Goal: Task Accomplishment & Management: Use online tool/utility

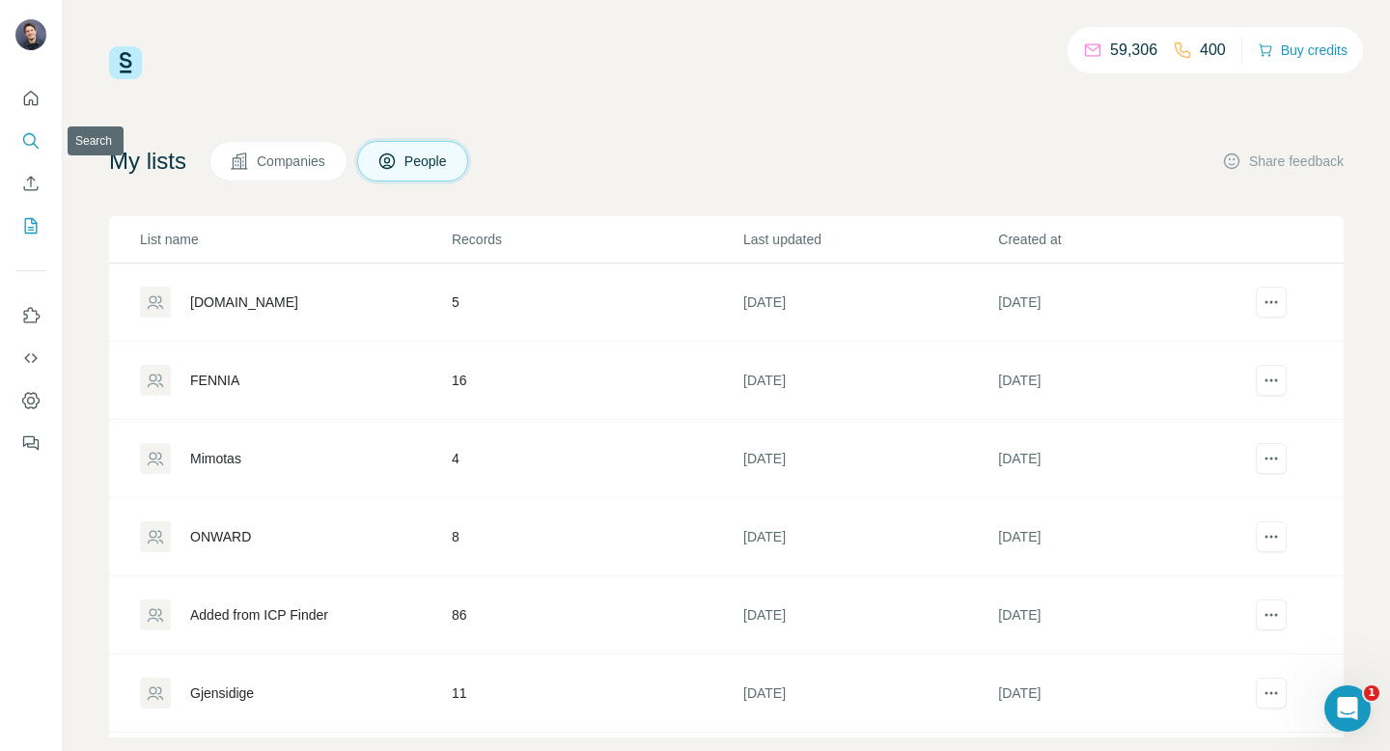
click at [30, 146] on icon "Search" at bounding box center [30, 140] width 19 height 19
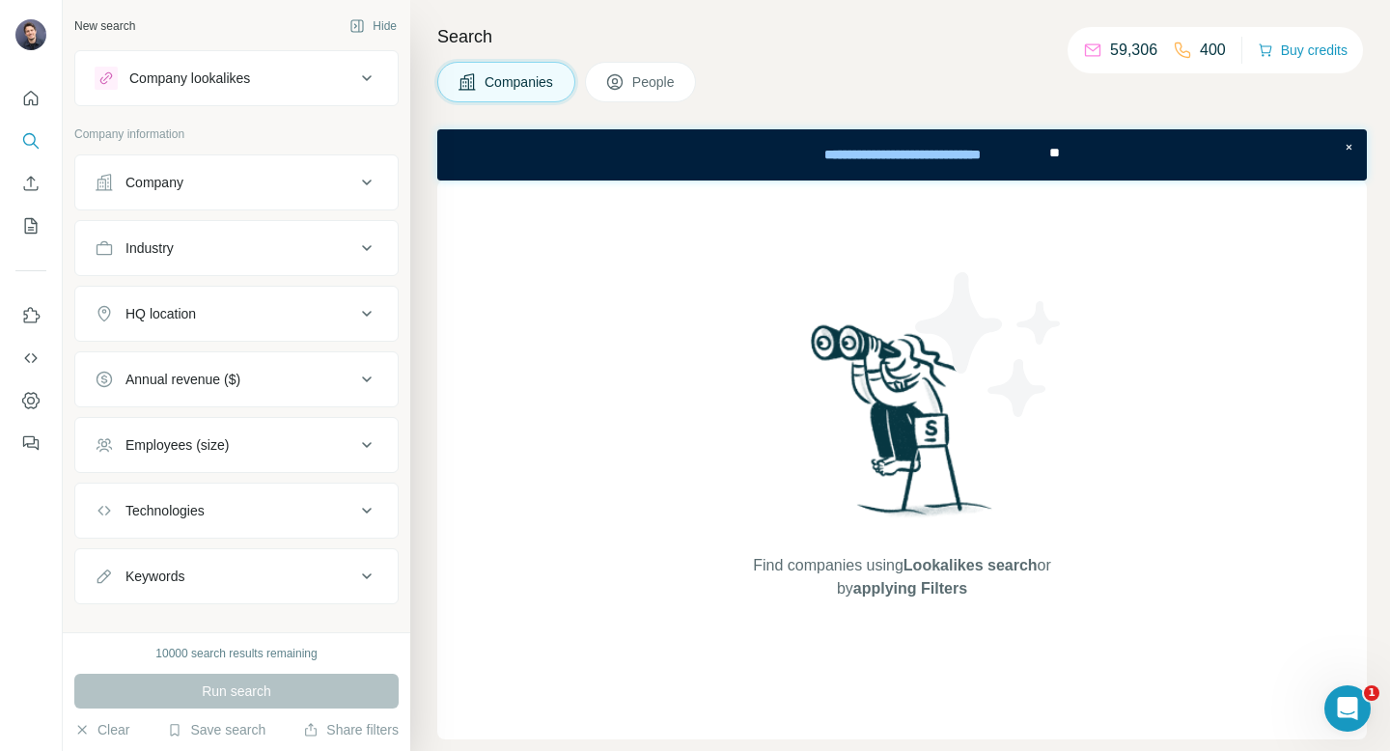
click at [206, 250] on div "Industry" at bounding box center [225, 247] width 261 height 19
click at [173, 196] on button "Company" at bounding box center [236, 182] width 322 height 46
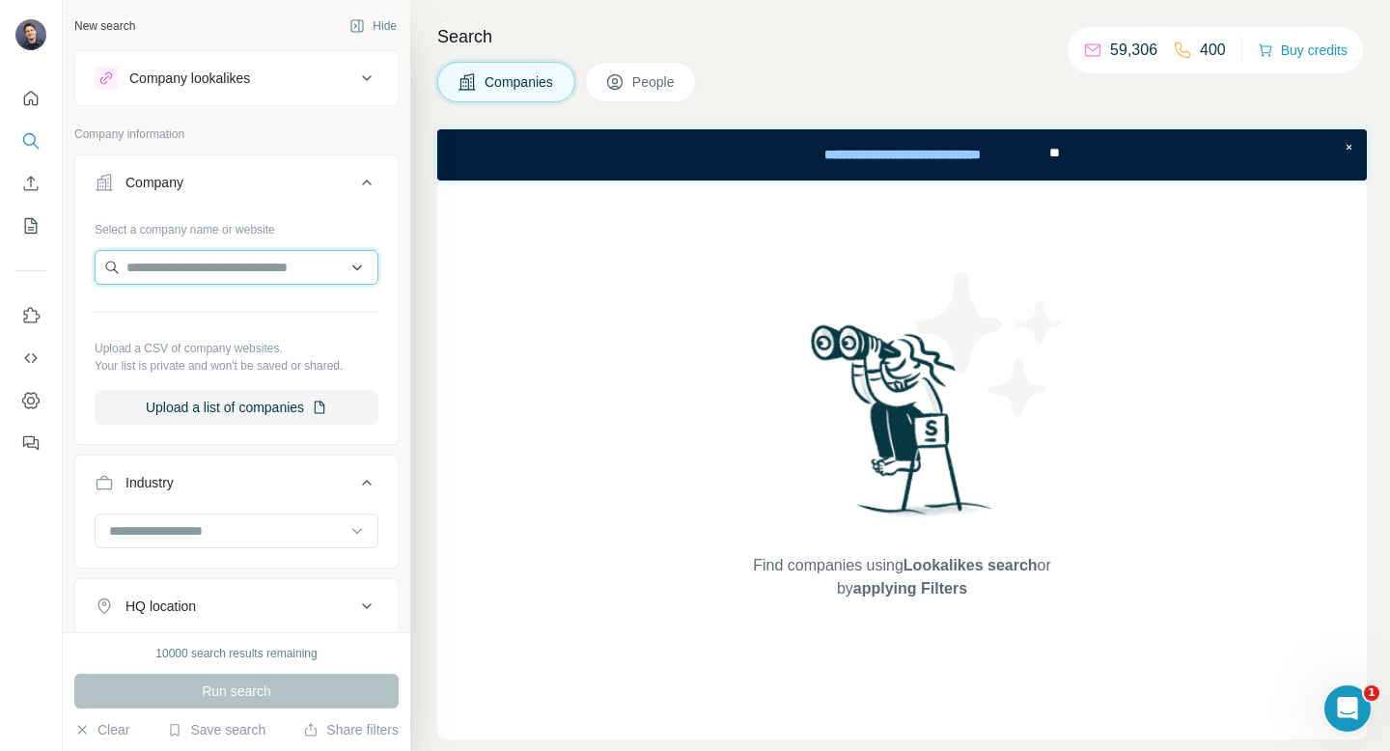
click at [196, 282] on input "text" at bounding box center [237, 267] width 284 height 35
click at [912, 129] on div "**********" at bounding box center [895, 154] width 306 height 52
click at [205, 265] on input "**********" at bounding box center [237, 267] width 284 height 35
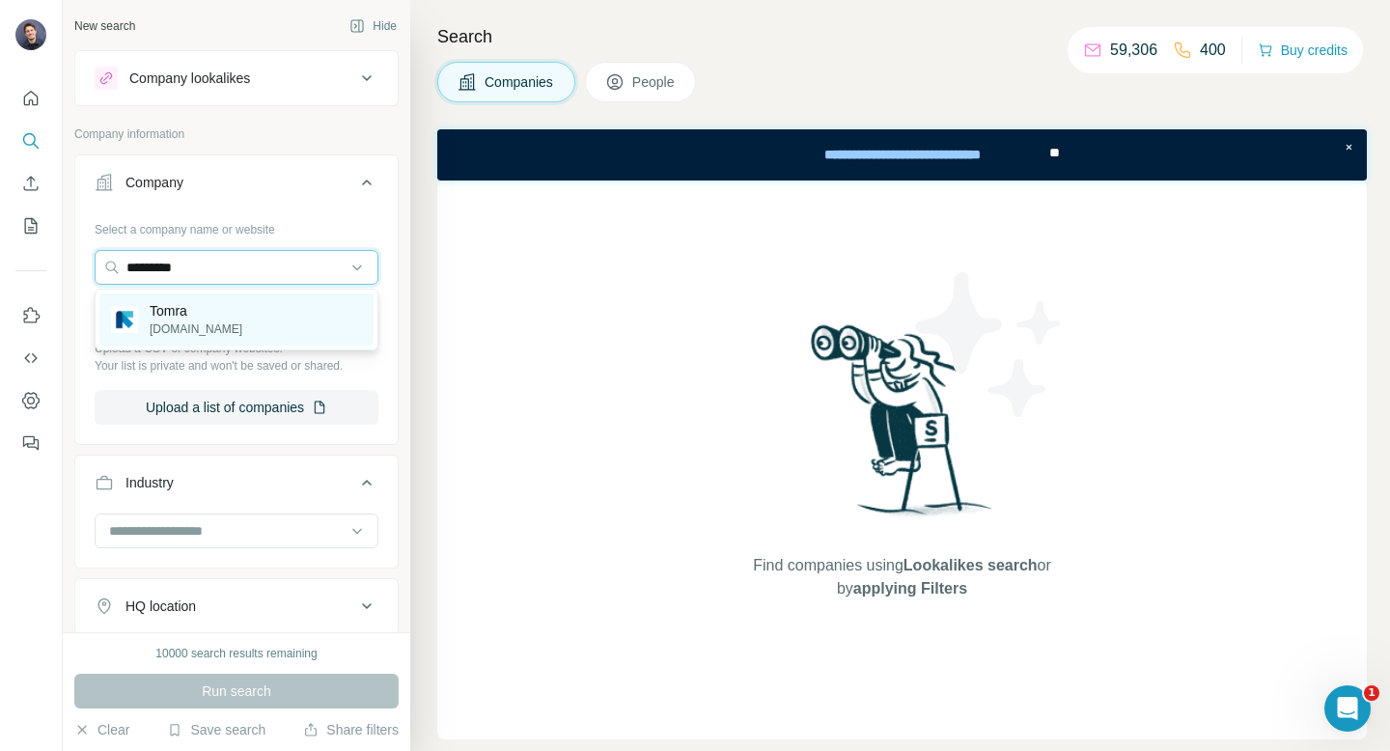
type input "*********"
click at [165, 320] on p "[DOMAIN_NAME]" at bounding box center [196, 328] width 93 height 17
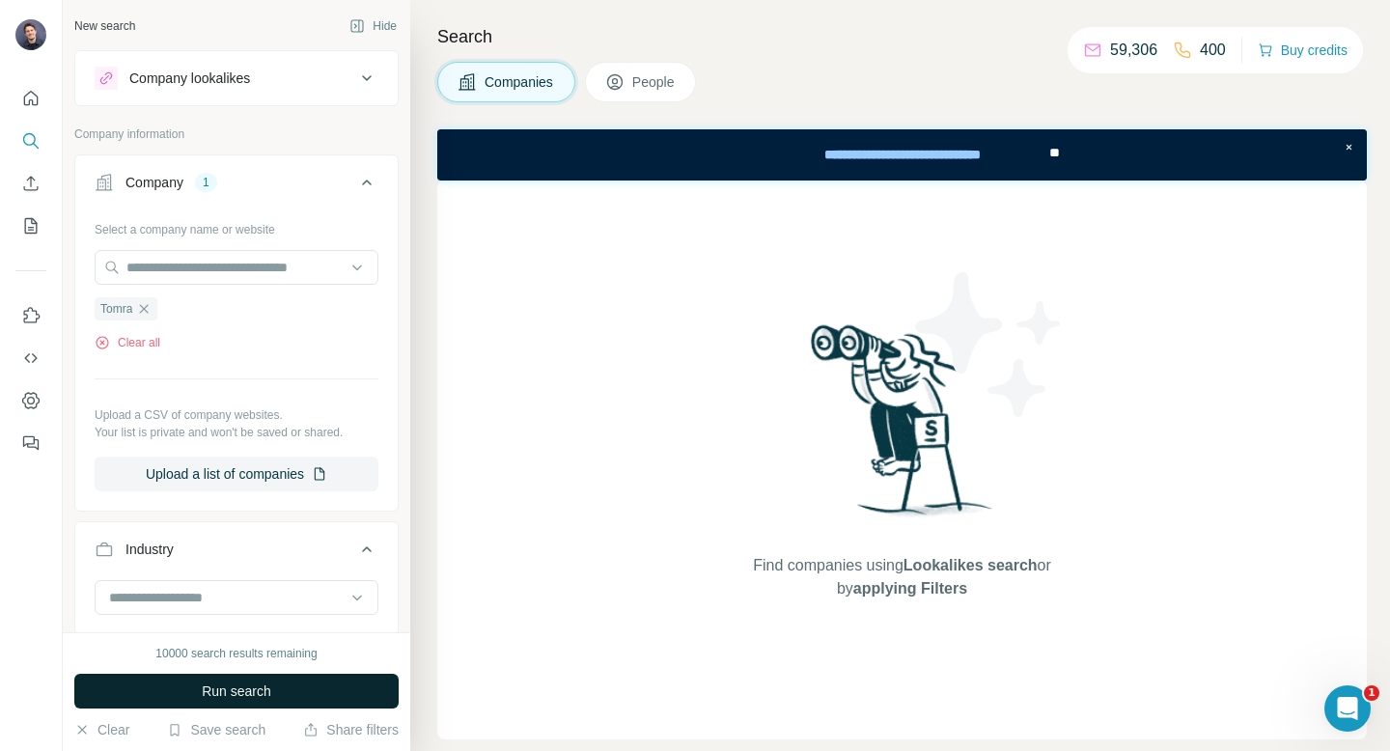
click at [224, 688] on span "Run search" at bounding box center [236, 690] width 69 height 19
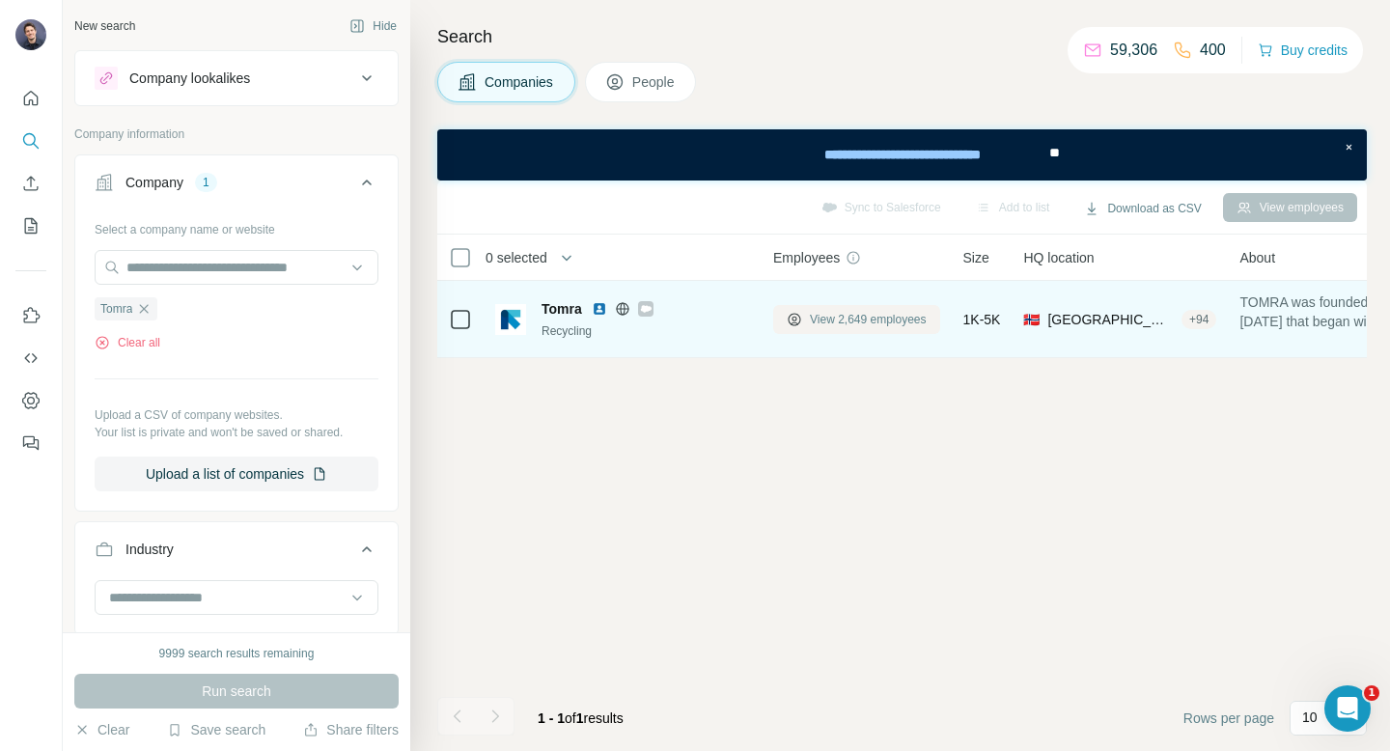
click at [846, 318] on span "View 2,649 employees" at bounding box center [868, 319] width 117 height 17
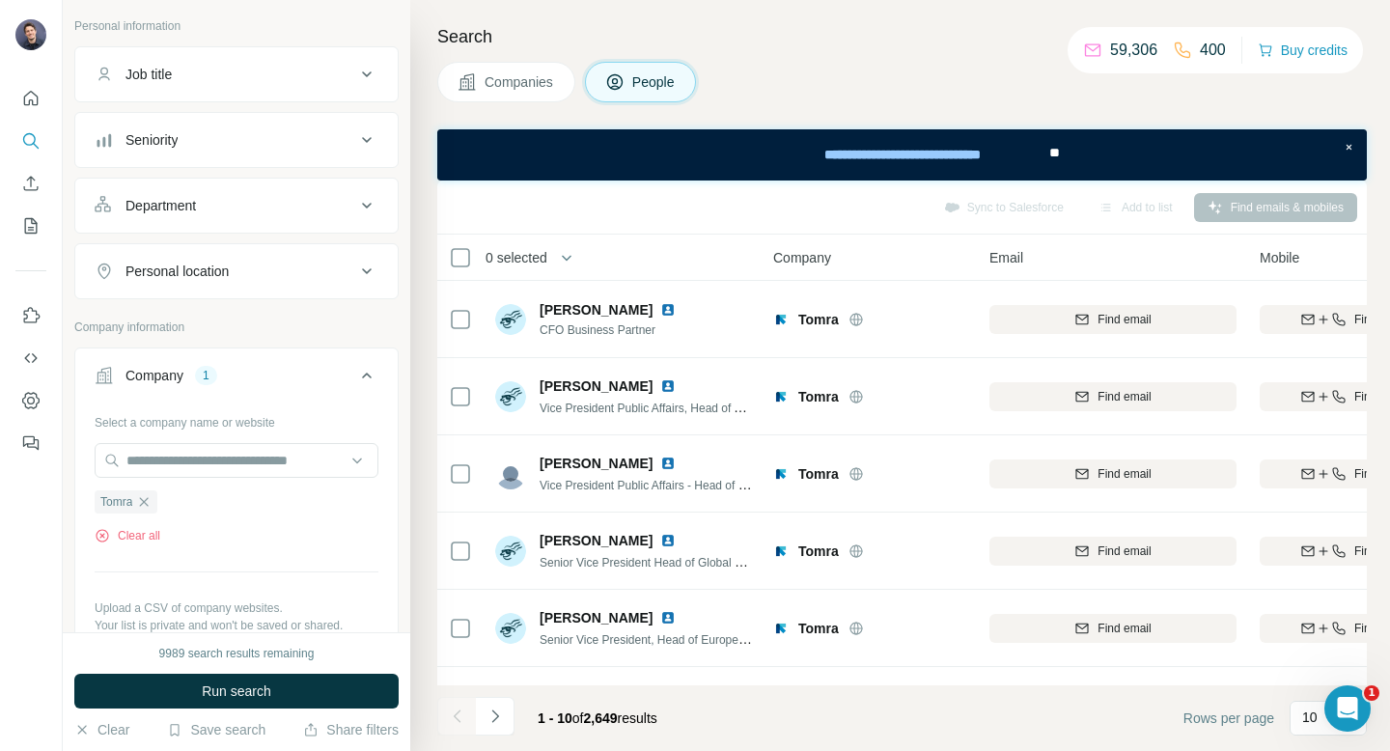
scroll to position [148, 0]
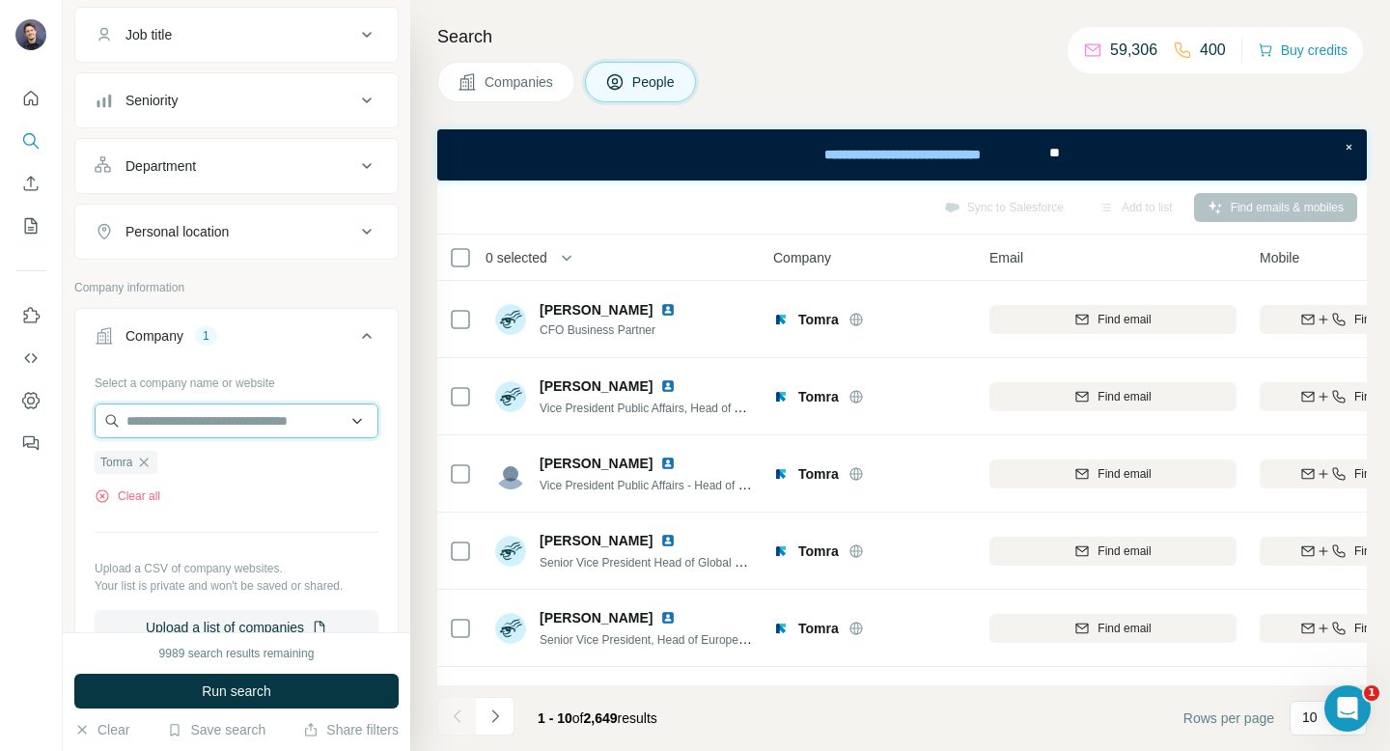
click at [198, 425] on input "text" at bounding box center [237, 420] width 284 height 35
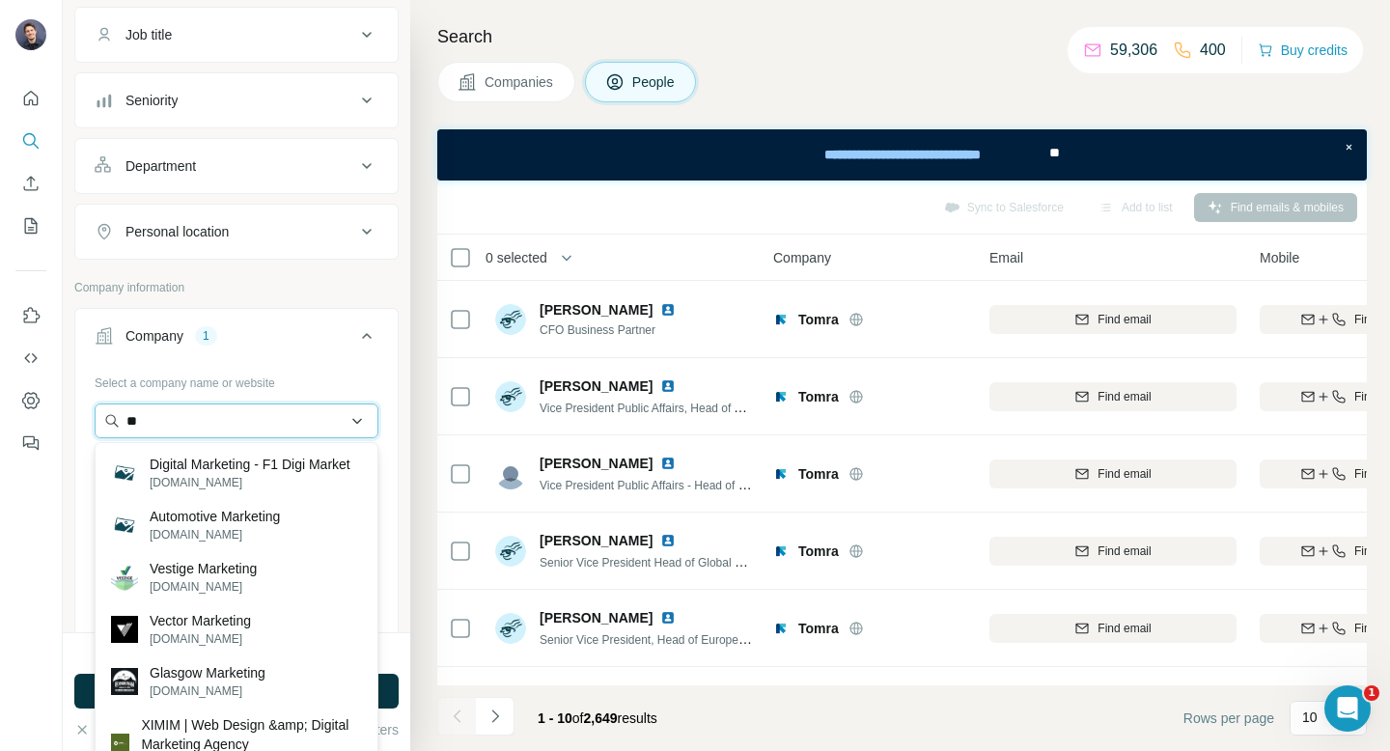
type input "*"
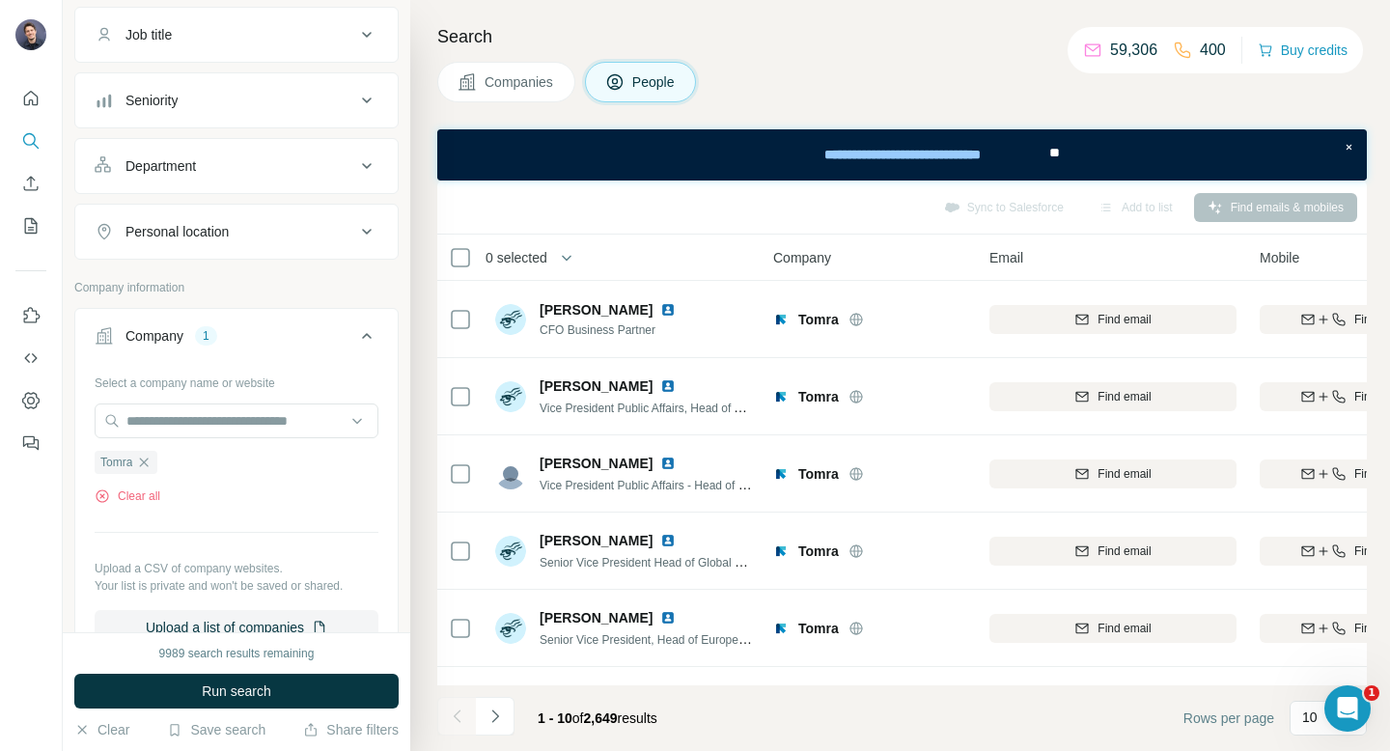
click at [372, 283] on p "Company information" at bounding box center [236, 287] width 324 height 17
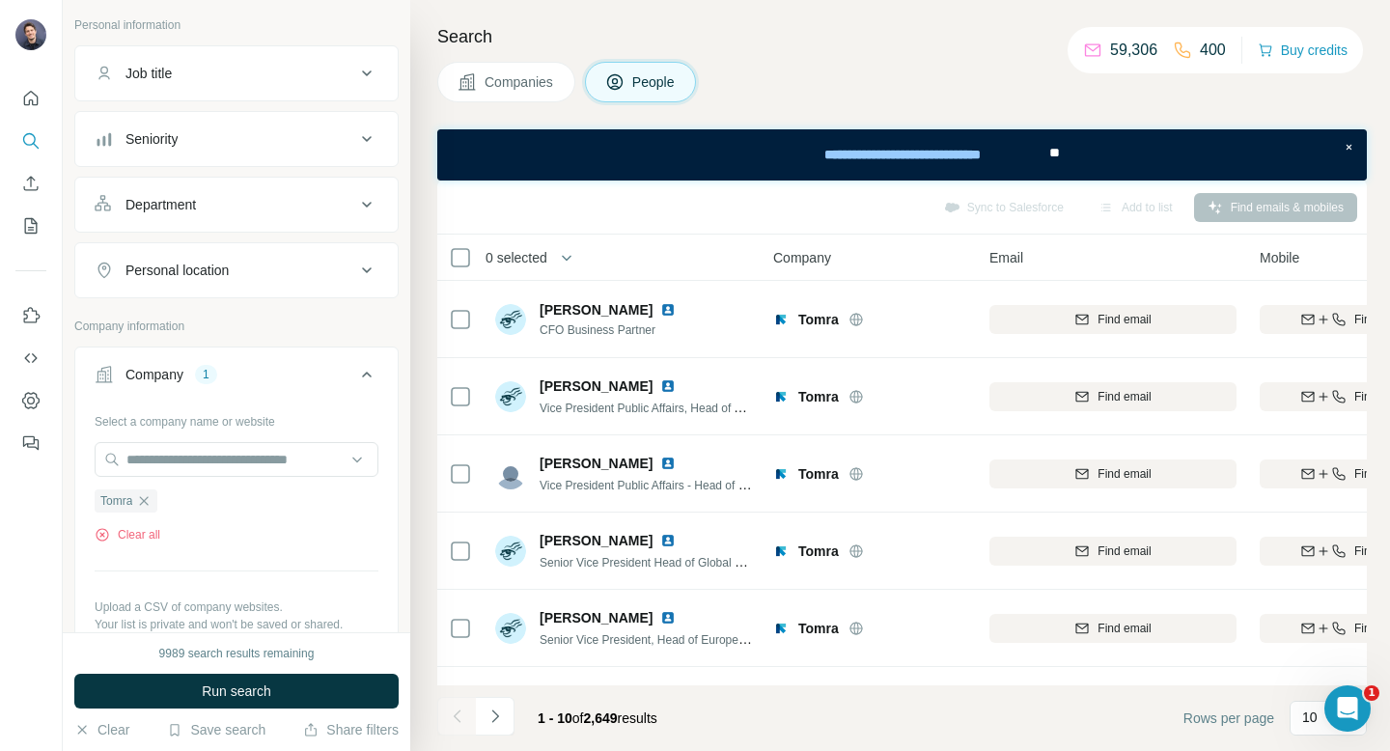
scroll to position [105, 0]
click at [249, 79] on div "Job title" at bounding box center [225, 77] width 261 height 19
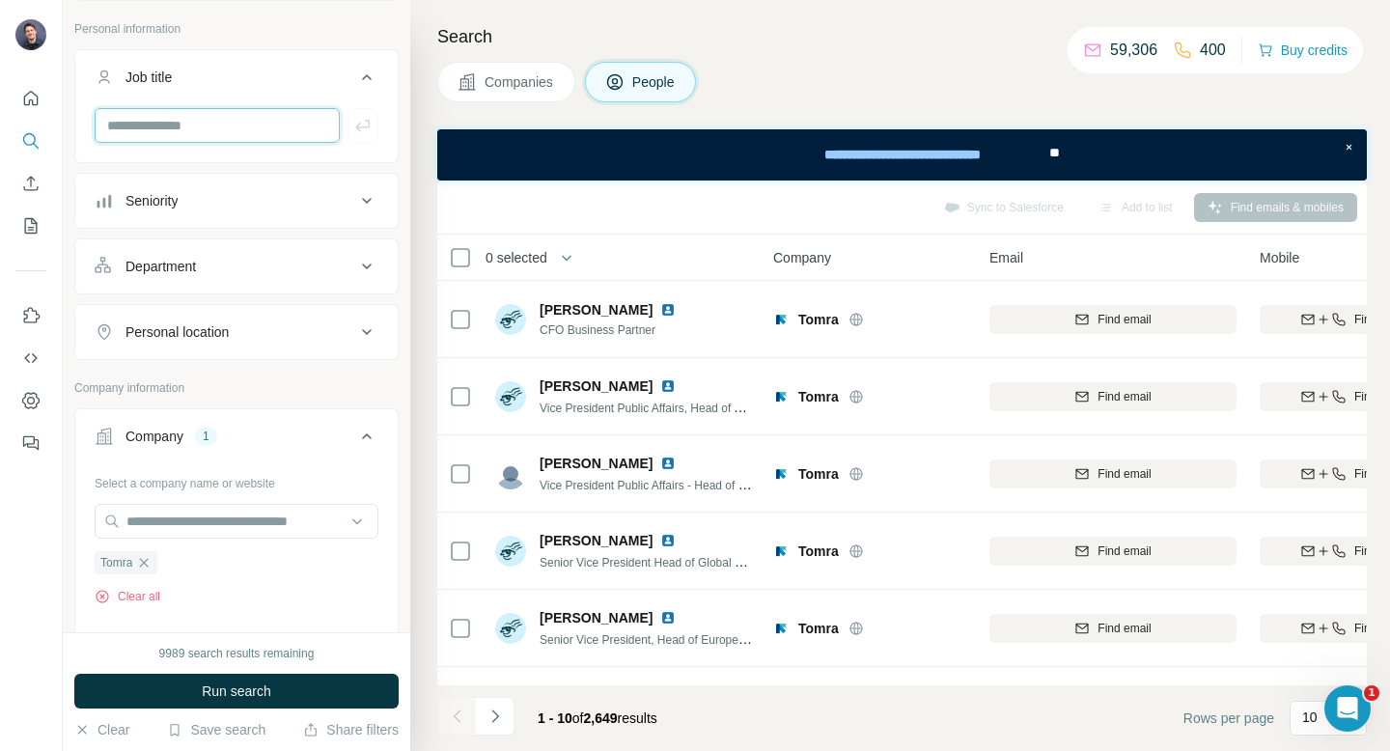
click at [234, 129] on input "text" at bounding box center [217, 125] width 245 height 35
type input "**********"
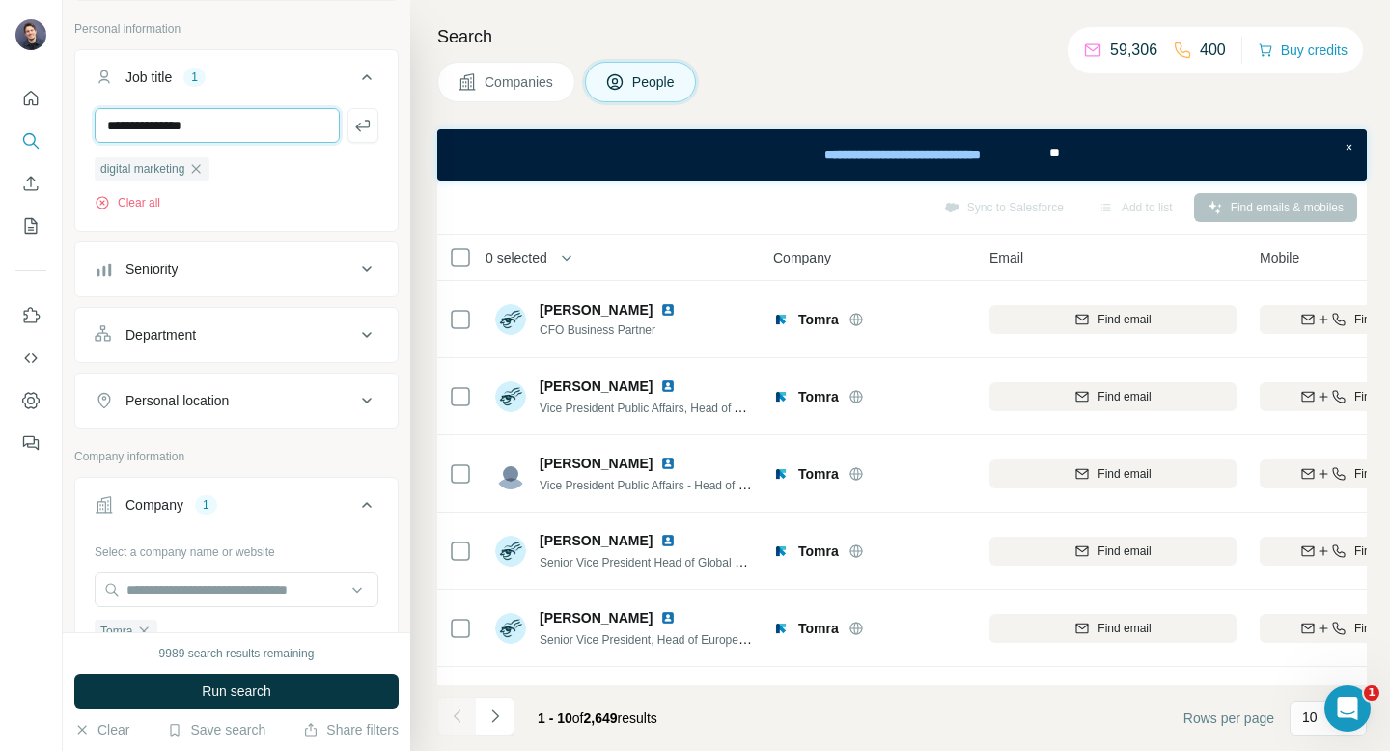
type input "**********"
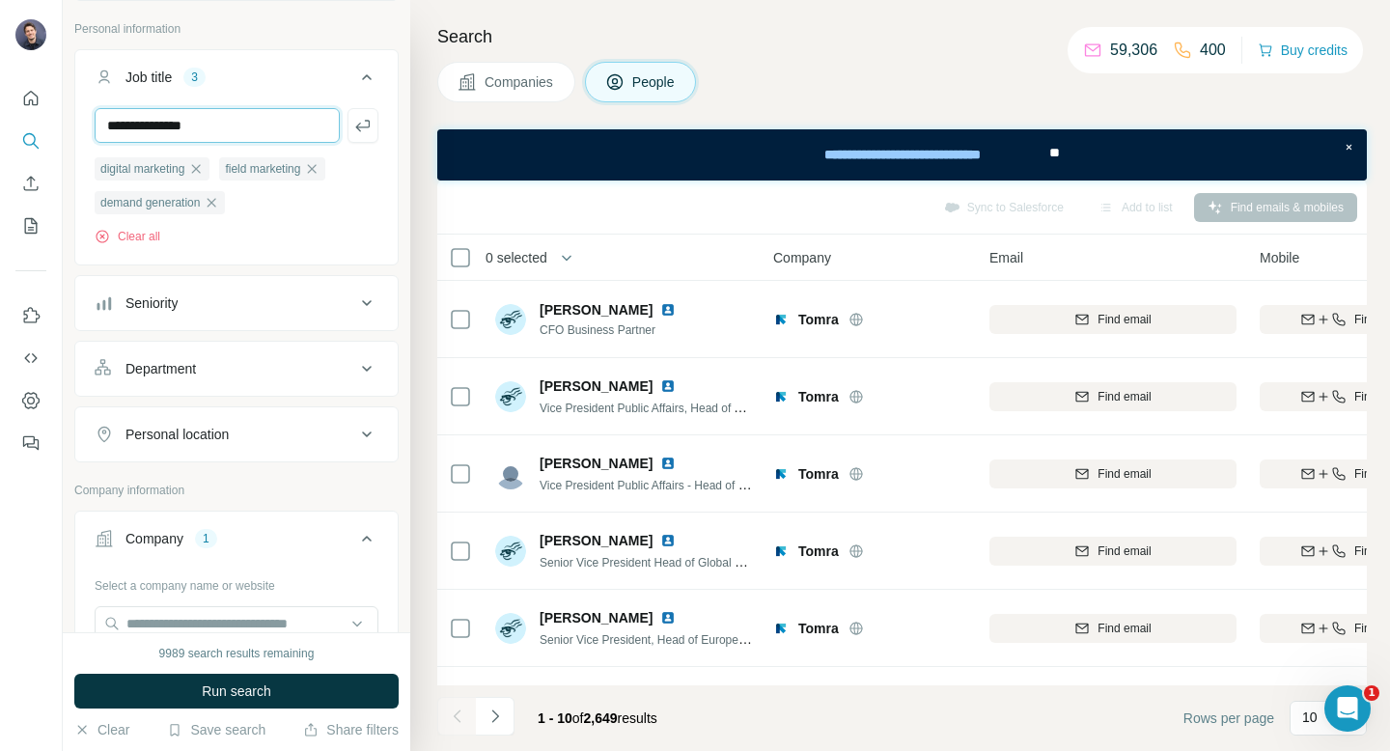
type input "**********"
type input "*"
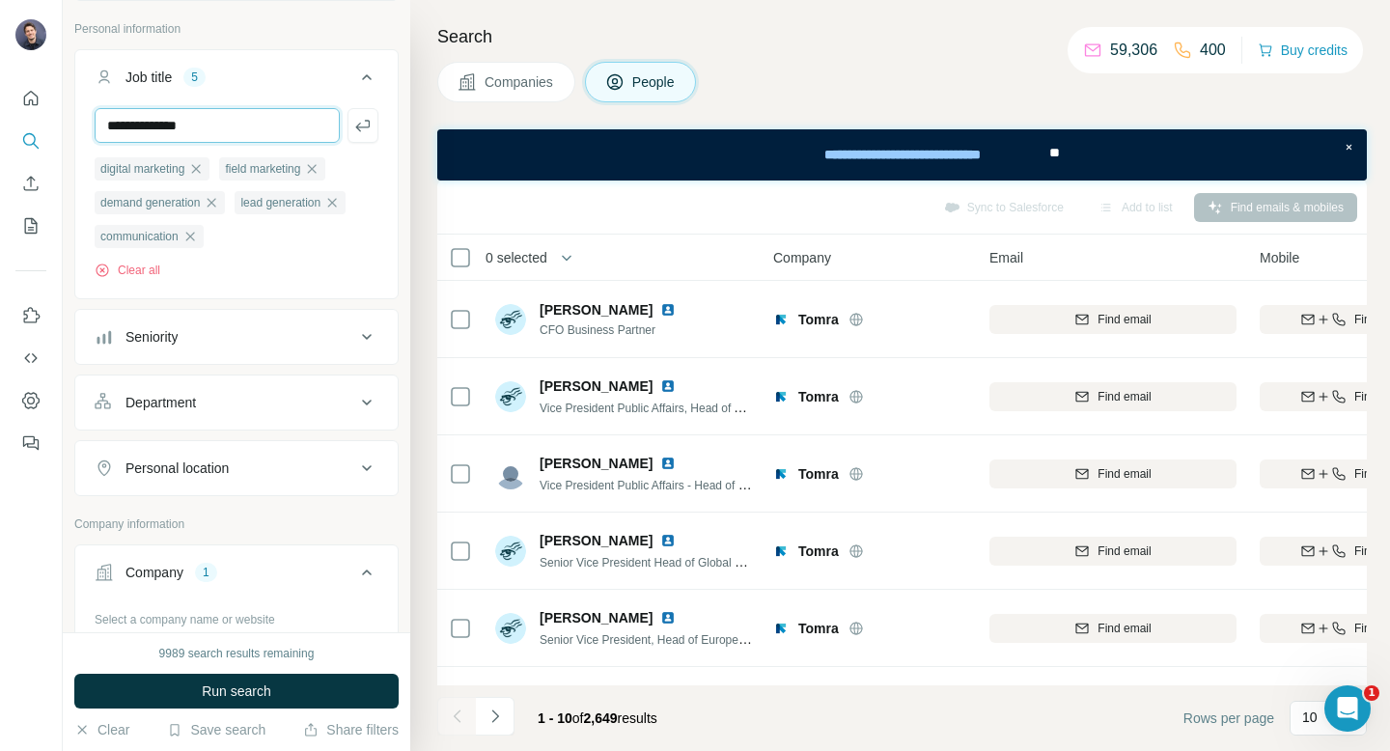
type input "**********"
type input "*****"
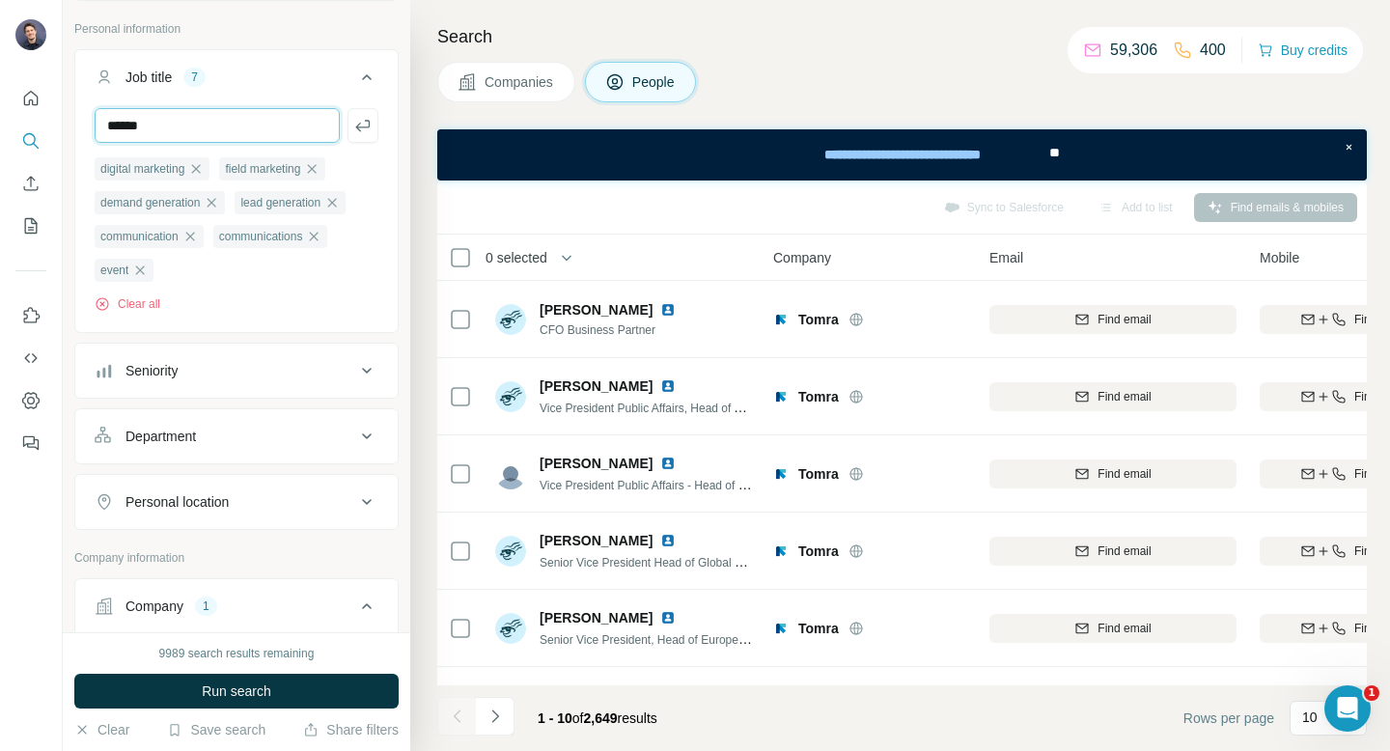
type input "******"
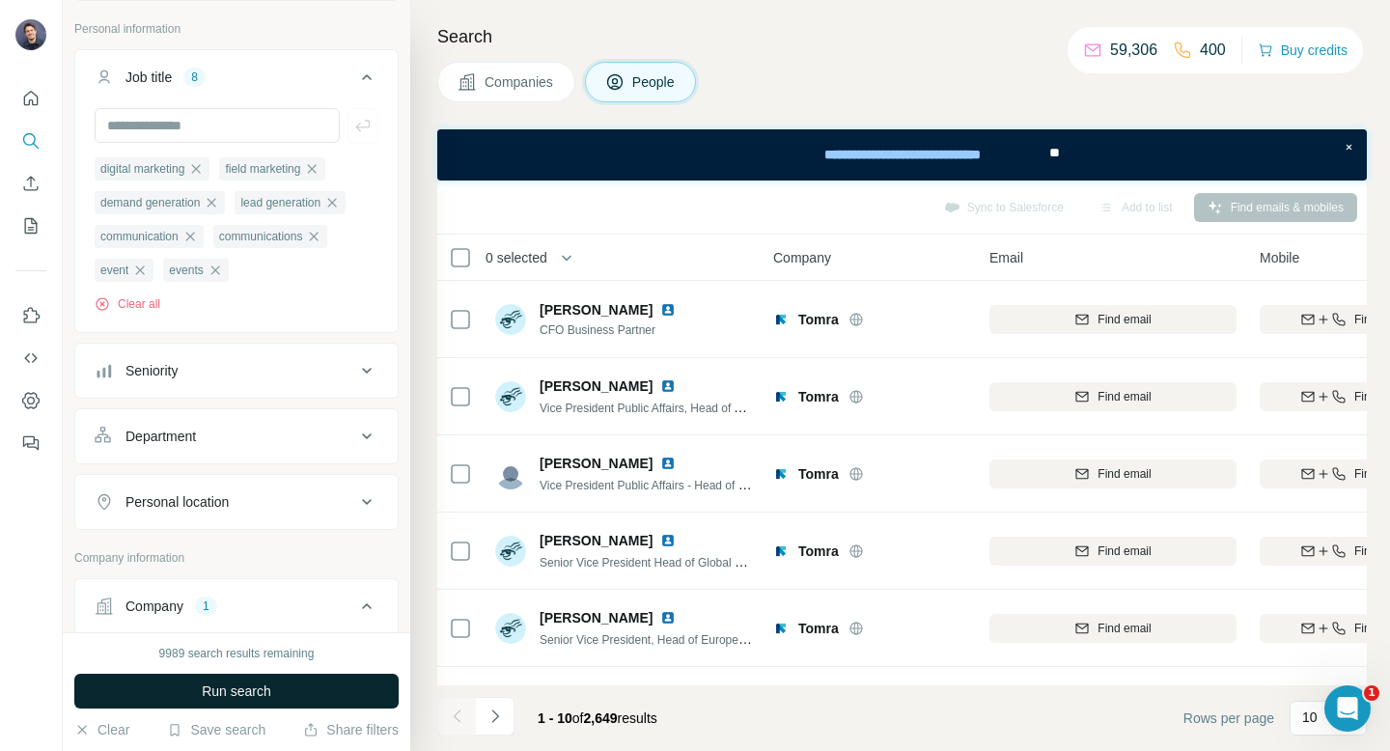
click at [250, 675] on button "Run search" at bounding box center [236, 691] width 324 height 35
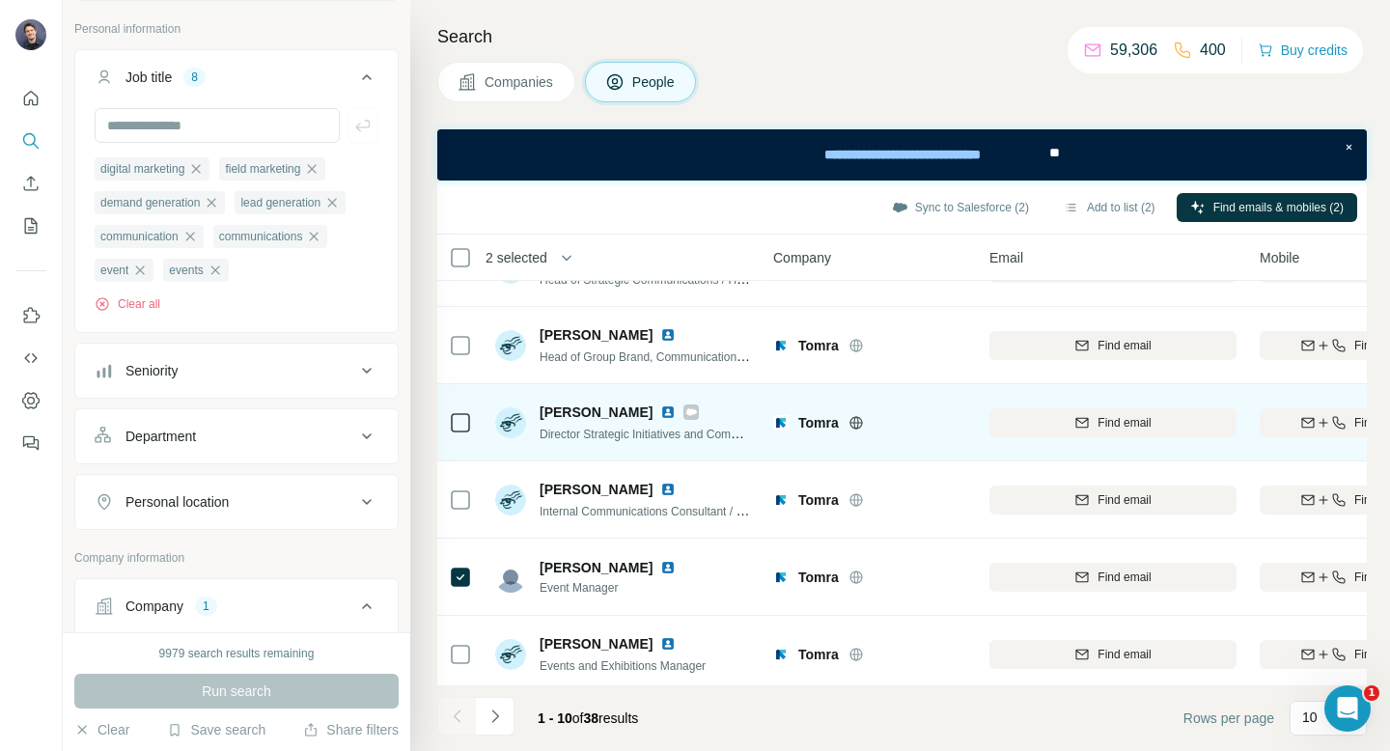
scroll to position [215, 0]
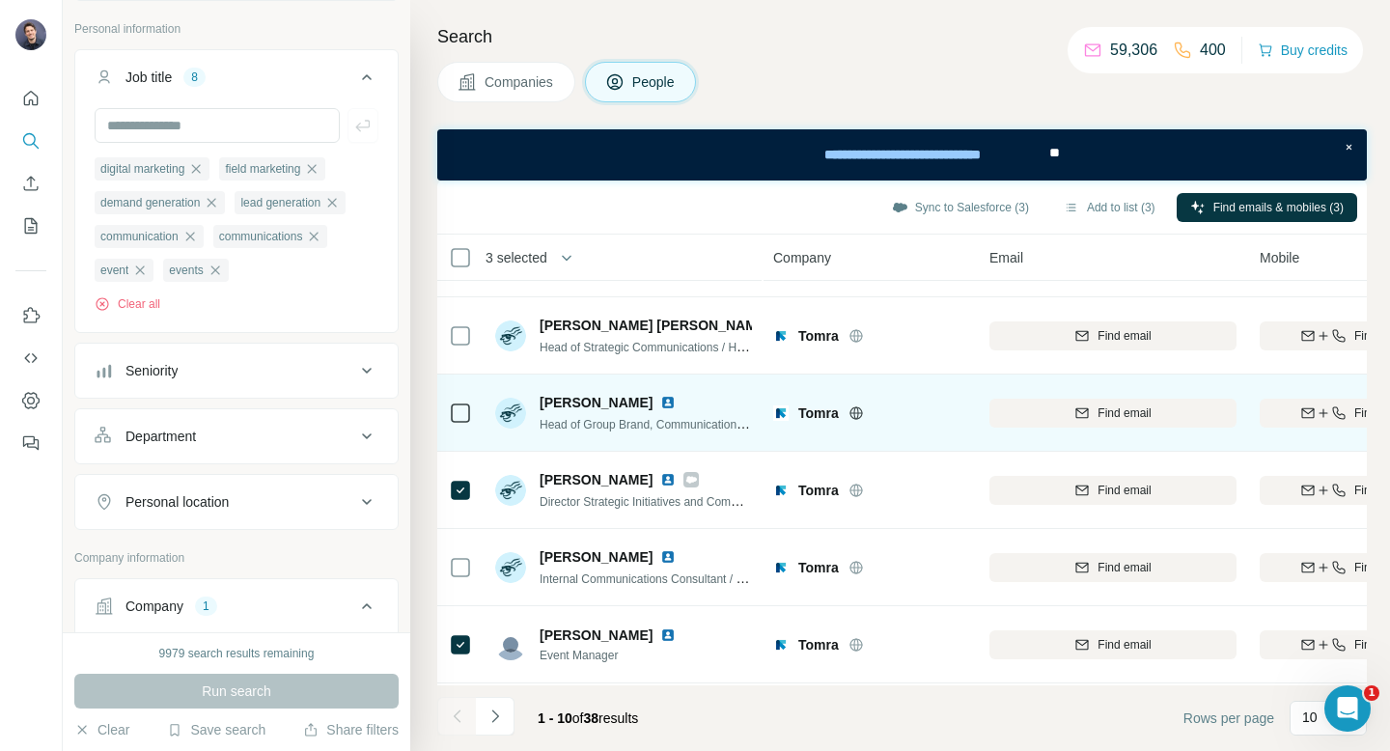
click at [449, 407] on icon at bounding box center [460, 412] width 23 height 23
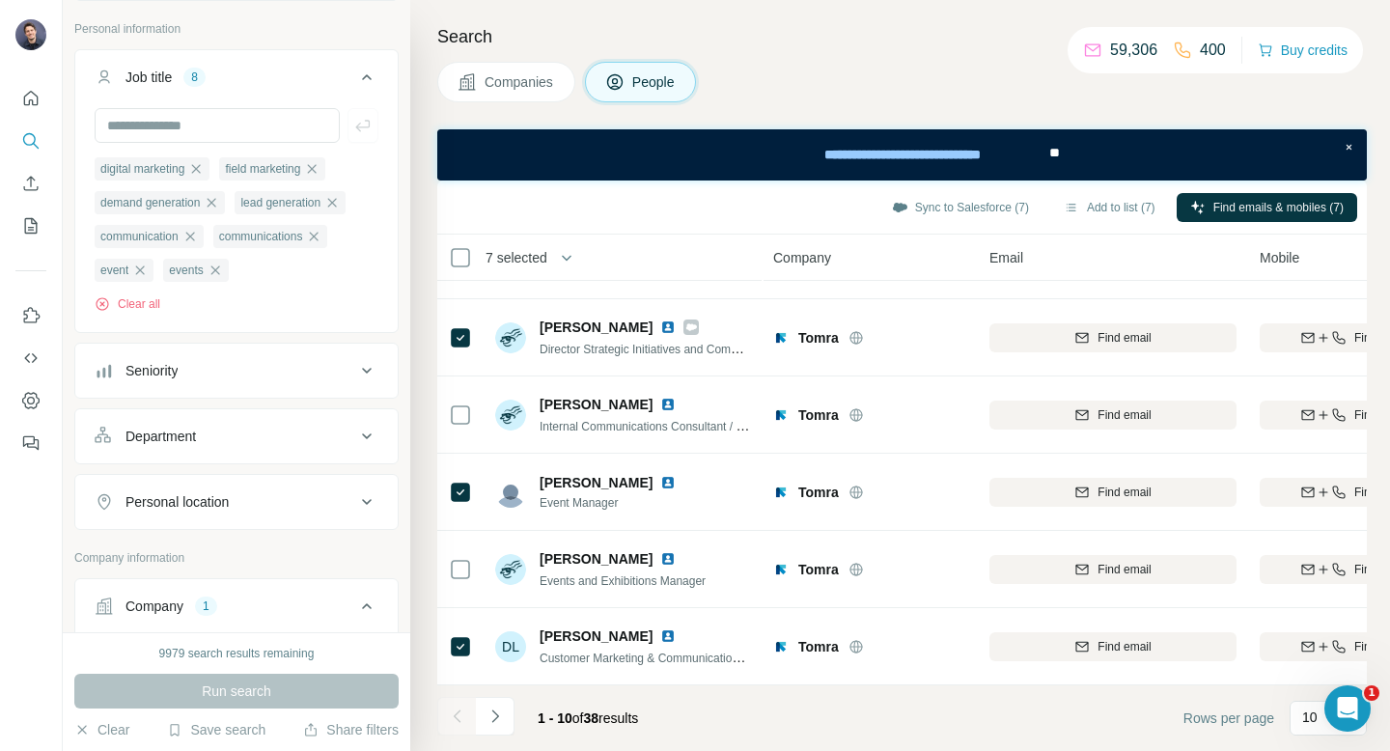
scroll to position [0, 0]
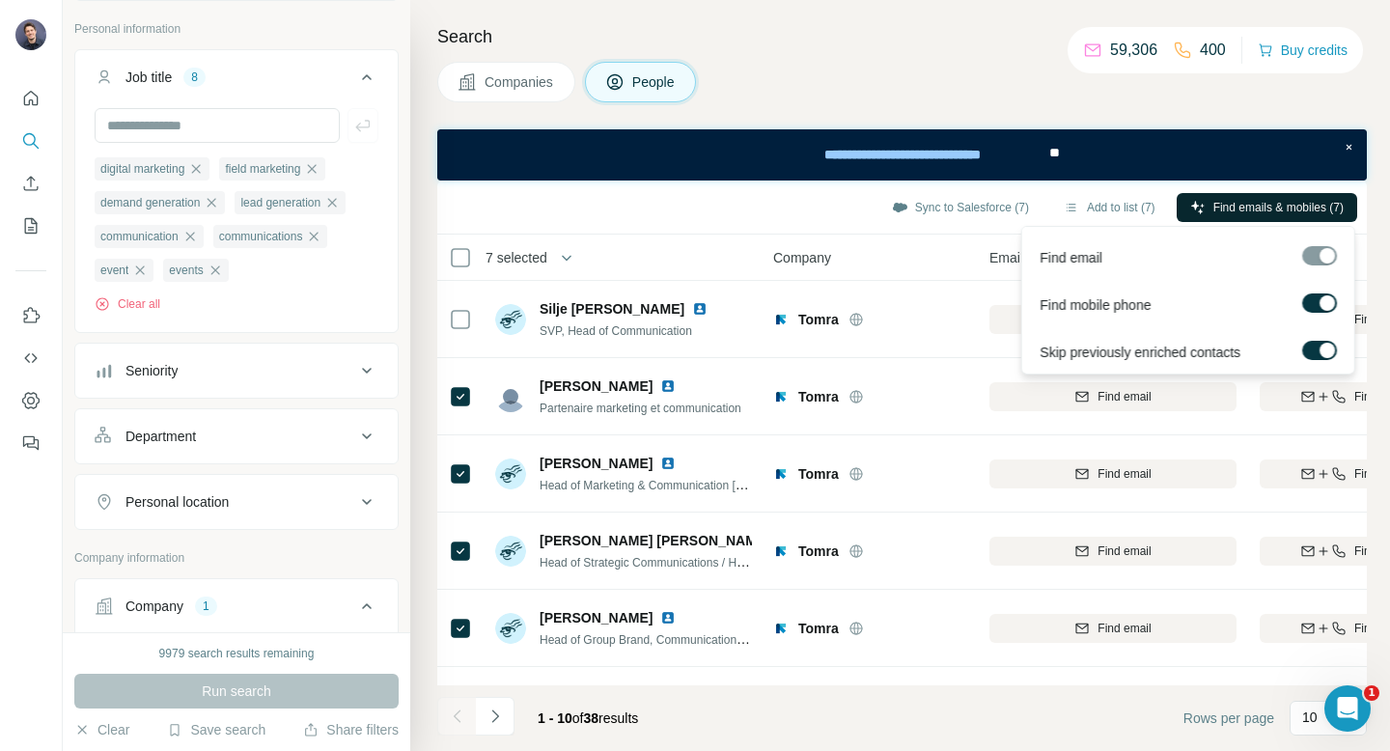
click at [1237, 218] on button "Find emails & mobiles (7)" at bounding box center [1266, 207] width 180 height 29
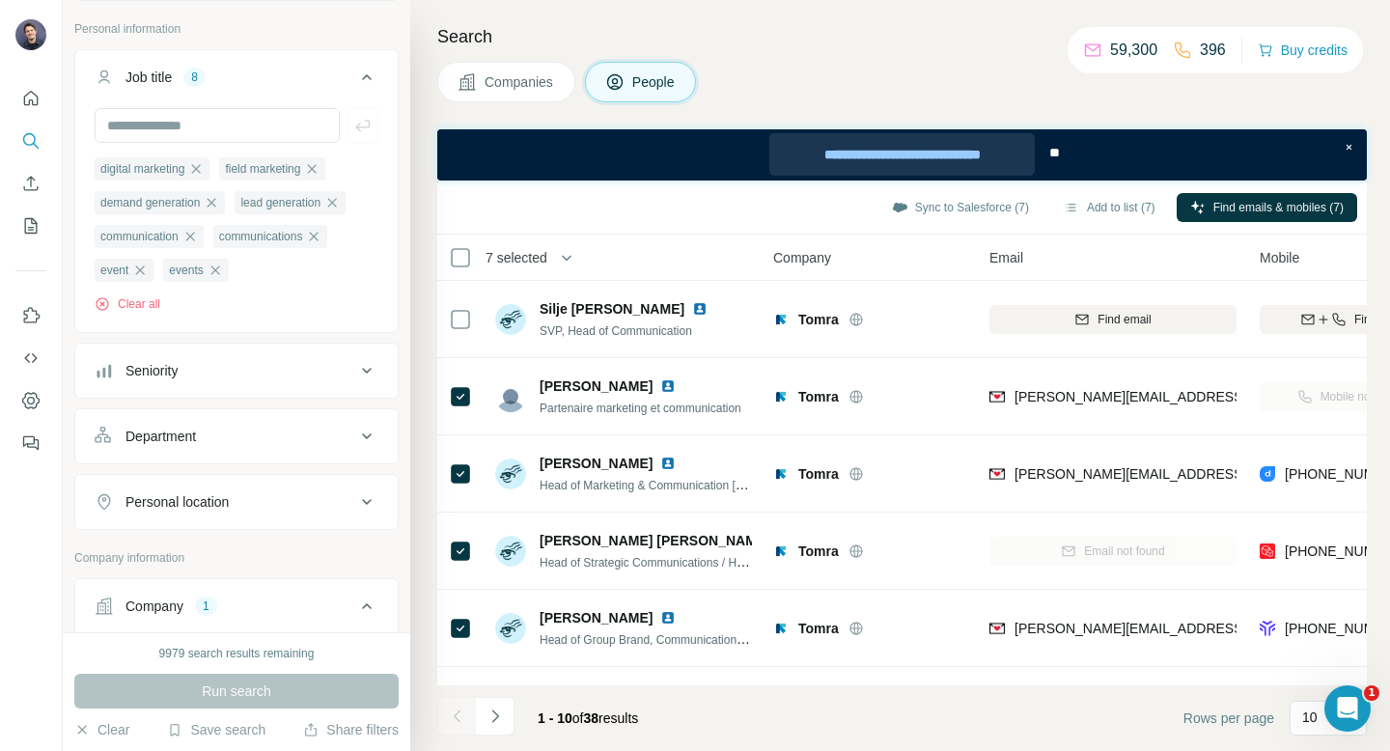
scroll to position [368, 0]
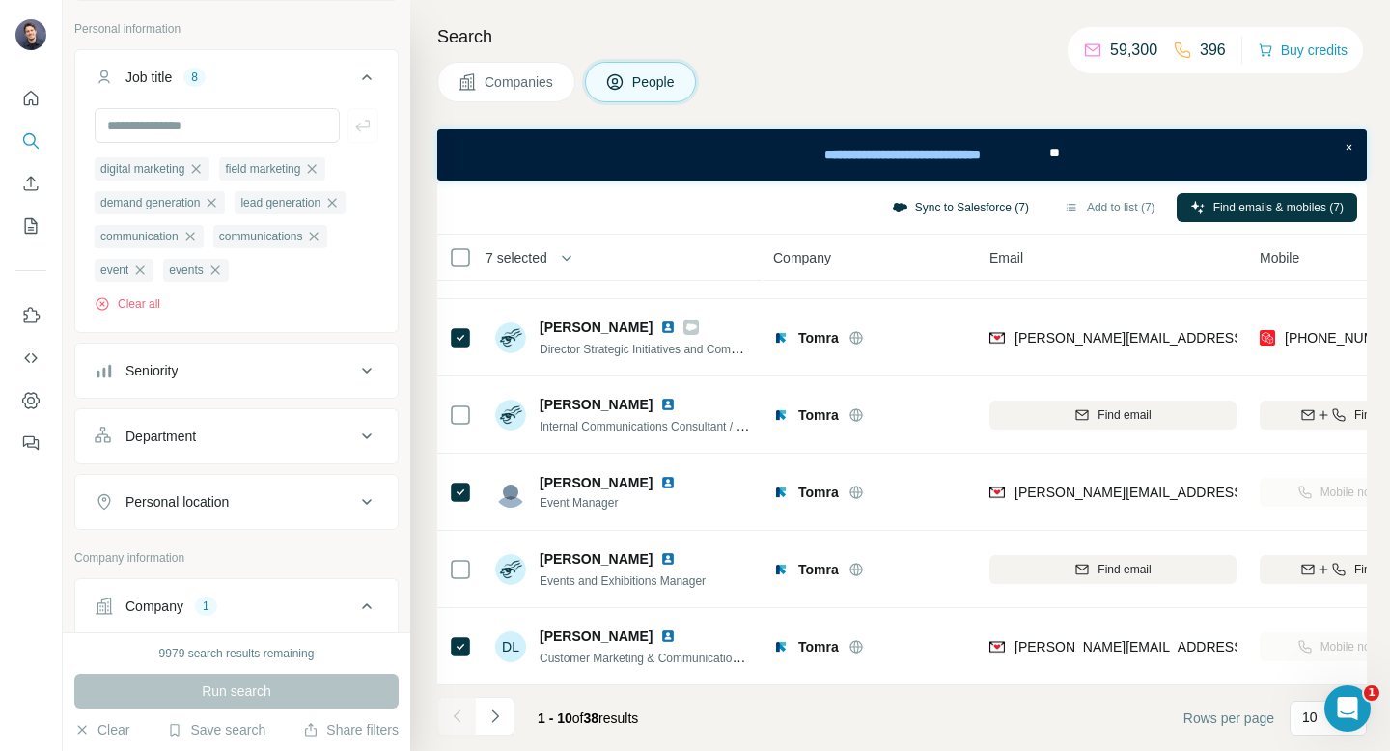
click at [949, 217] on button "Sync to Salesforce (7)" at bounding box center [960, 207] width 164 height 29
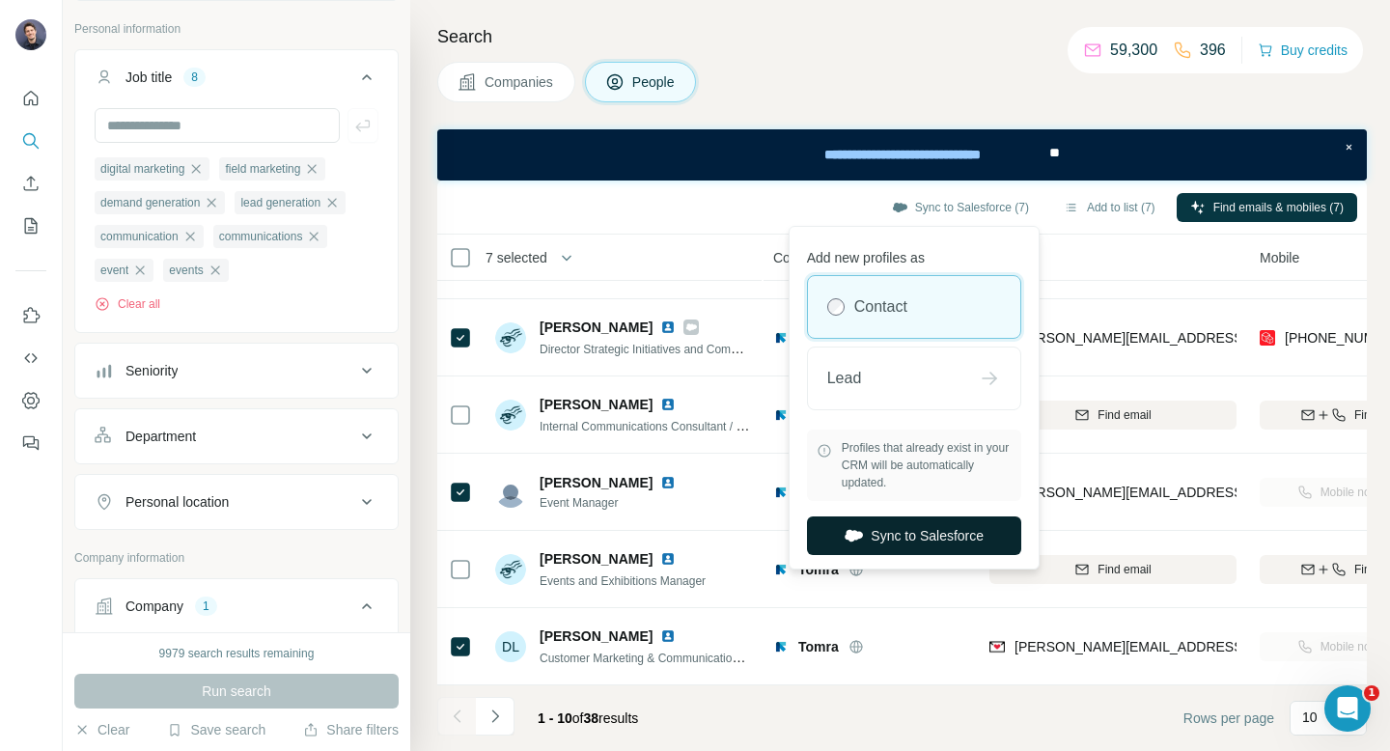
click at [934, 528] on button "Sync to Salesforce" at bounding box center [914, 535] width 214 height 39
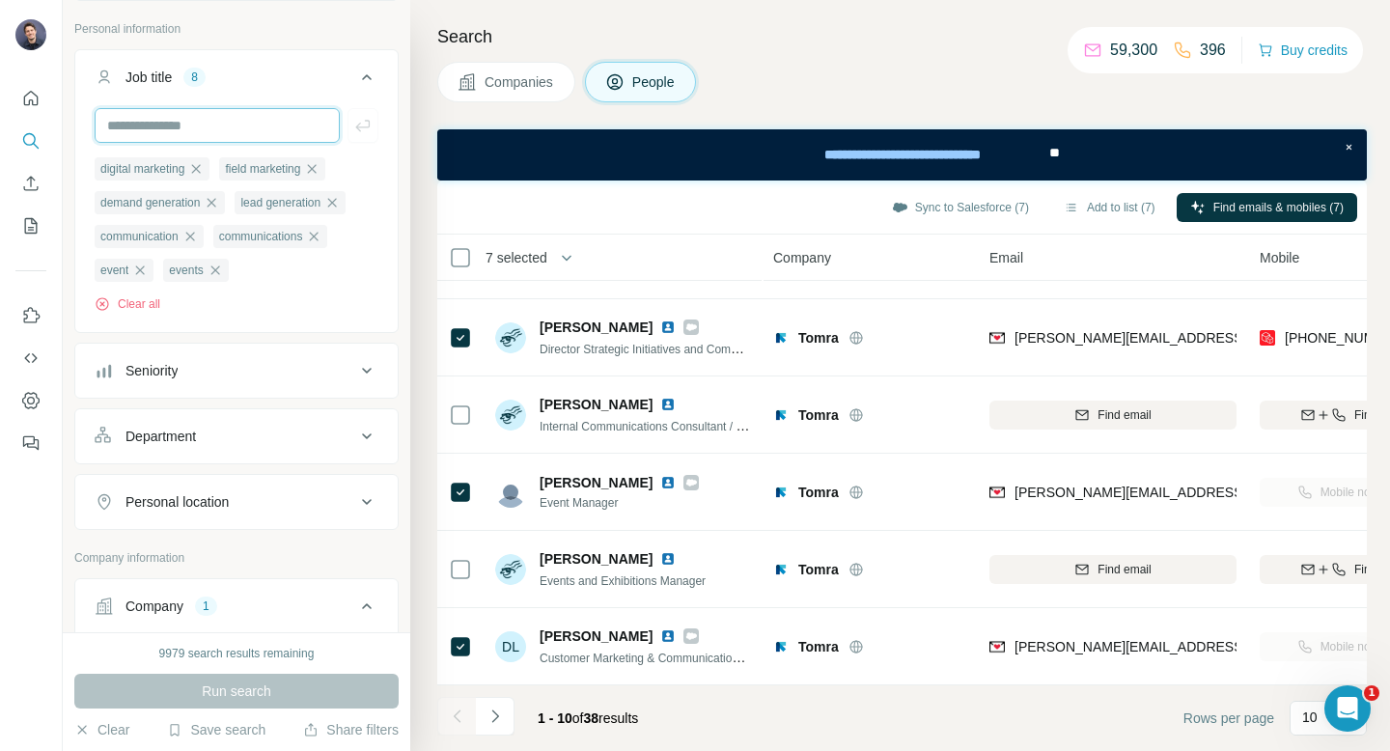
click at [167, 132] on input "text" at bounding box center [217, 125] width 245 height 35
click at [295, 312] on div "Clear all" at bounding box center [237, 303] width 284 height 17
click at [163, 125] on input "text" at bounding box center [217, 125] width 245 height 35
type input "*********"
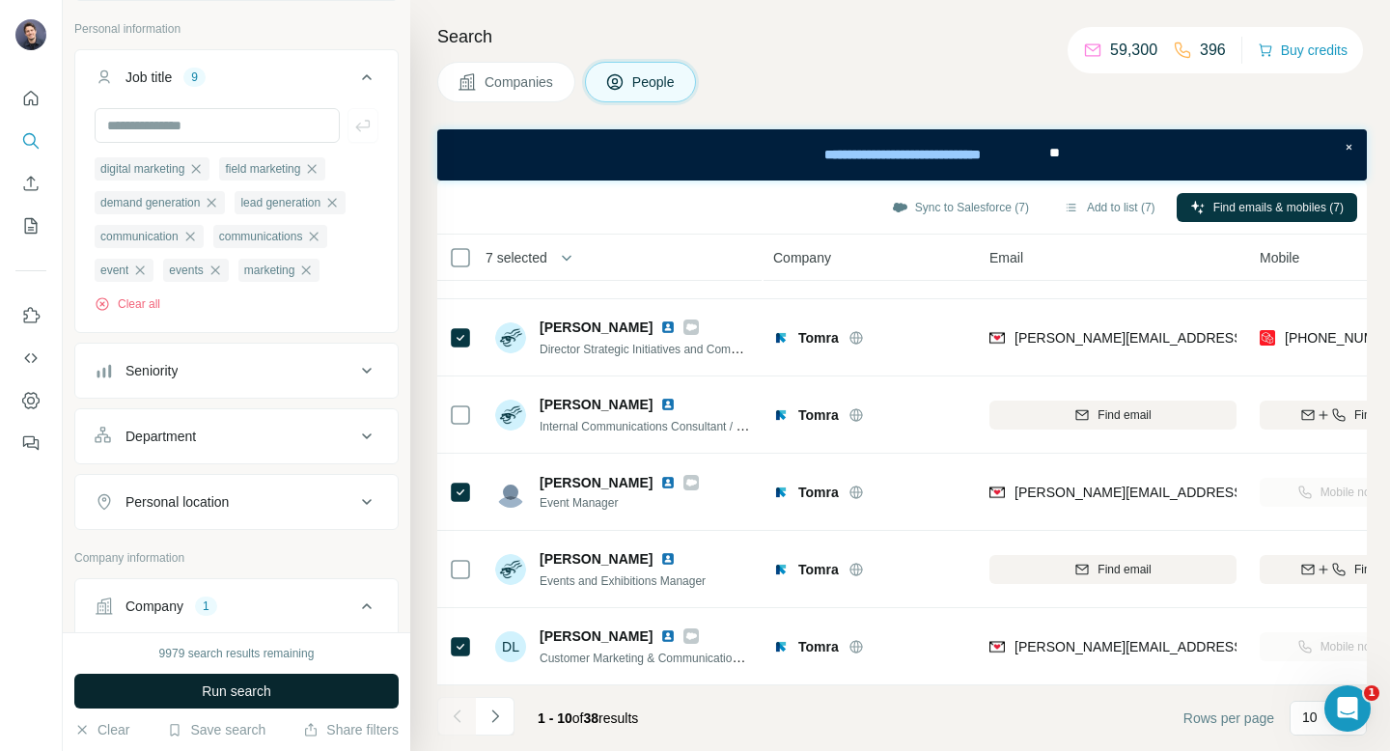
click at [206, 680] on button "Run search" at bounding box center [236, 691] width 324 height 35
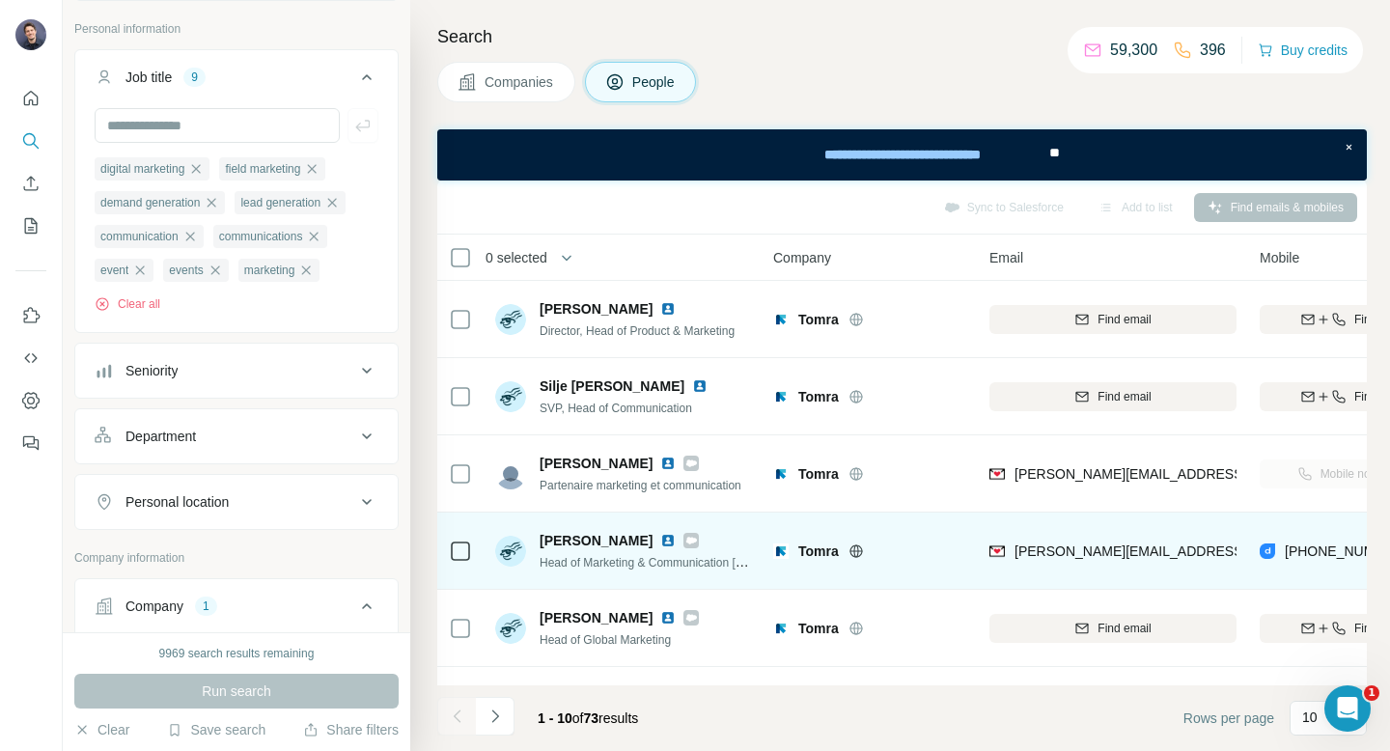
scroll to position [368, 0]
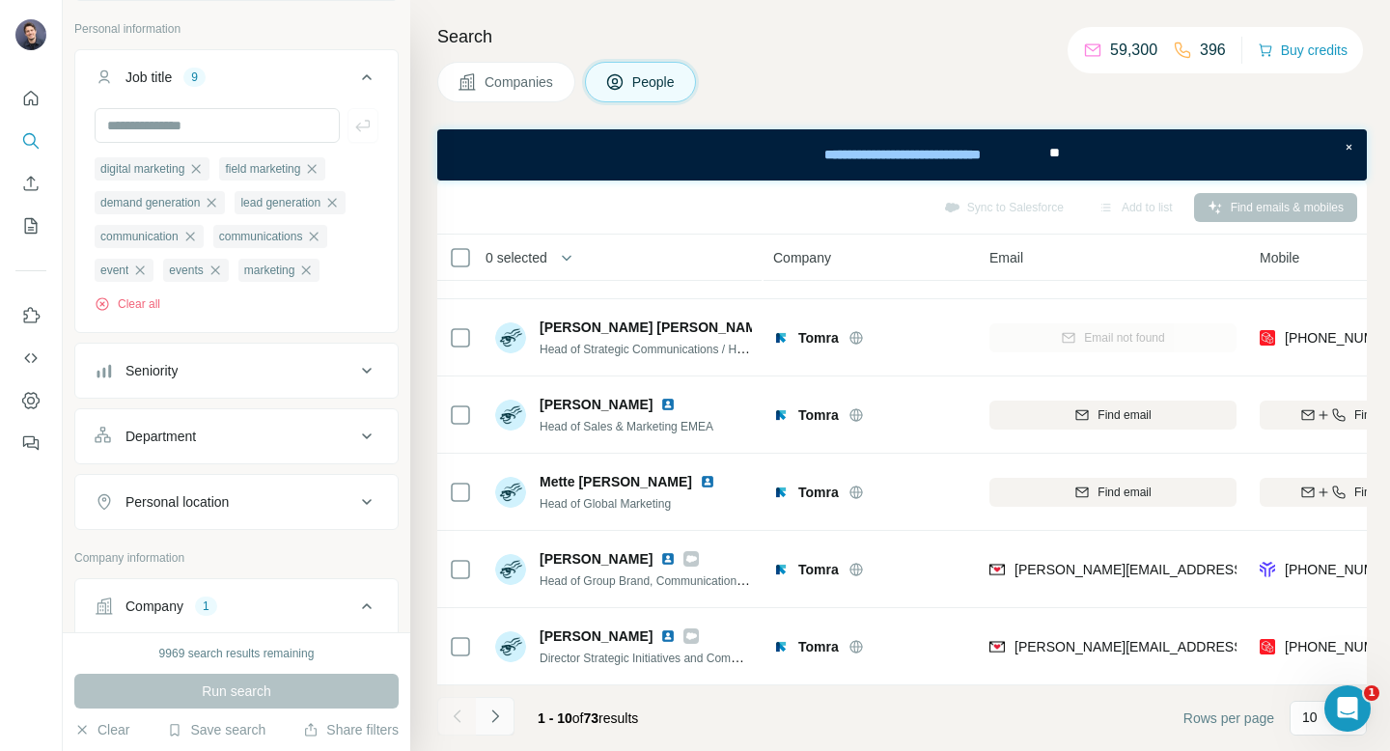
click at [494, 717] on icon "Navigate to next page" at bounding box center [494, 715] width 19 height 19
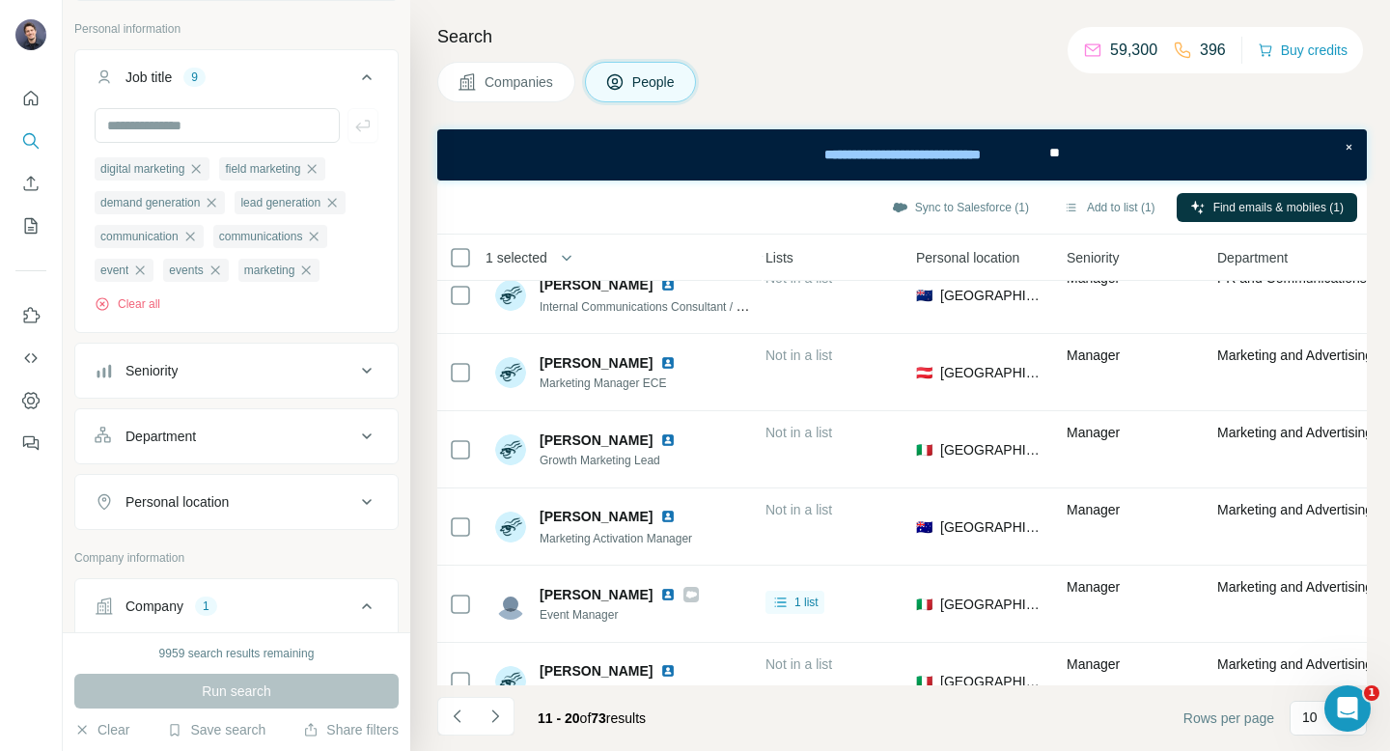
scroll to position [368, 701]
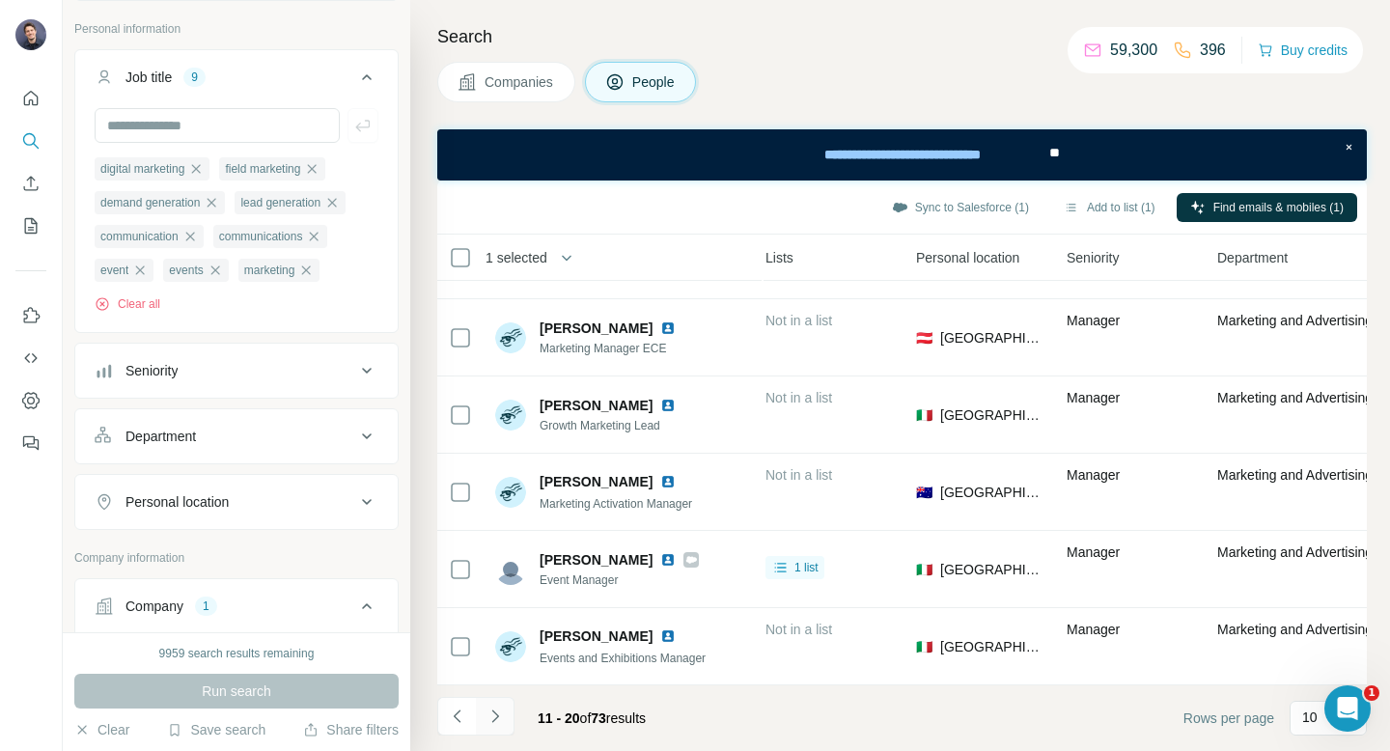
click at [497, 719] on icon "Navigate to next page" at bounding box center [494, 715] width 19 height 19
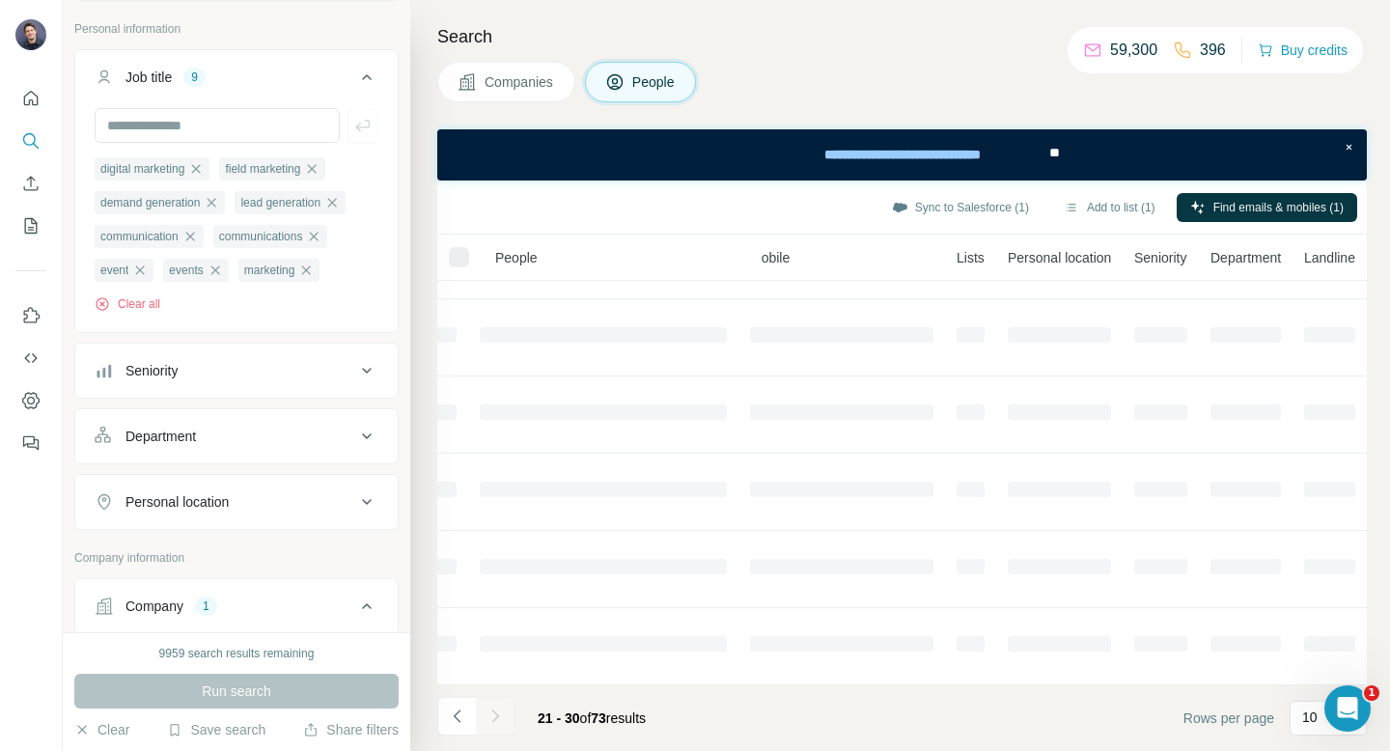
scroll to position [368, 402]
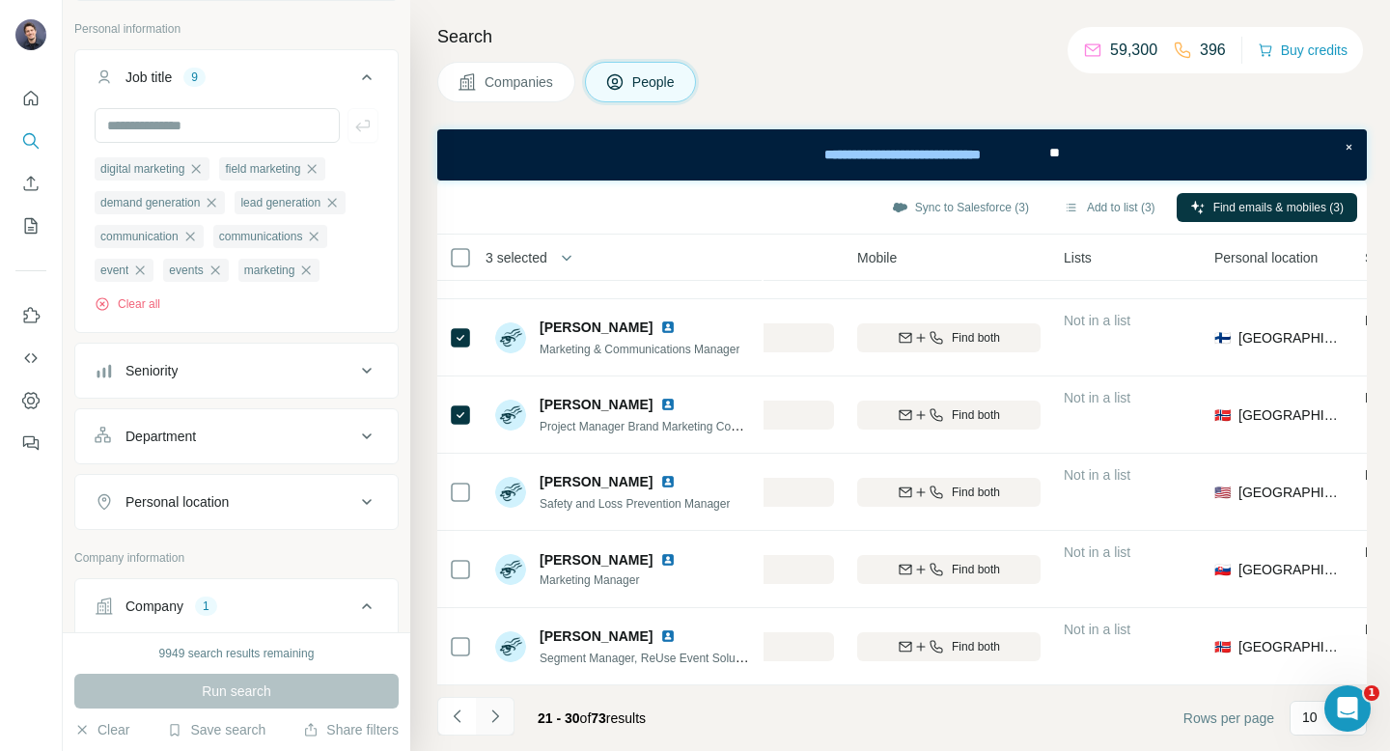
click at [503, 717] on icon "Navigate to next page" at bounding box center [494, 715] width 19 height 19
click at [492, 717] on icon "Navigate to next page" at bounding box center [494, 715] width 19 height 19
click at [494, 703] on button "Navigate to next page" at bounding box center [495, 716] width 39 height 39
click at [500, 714] on icon "Navigate to next page" at bounding box center [494, 715] width 19 height 19
click at [499, 719] on icon "Navigate to next page" at bounding box center [494, 715] width 19 height 19
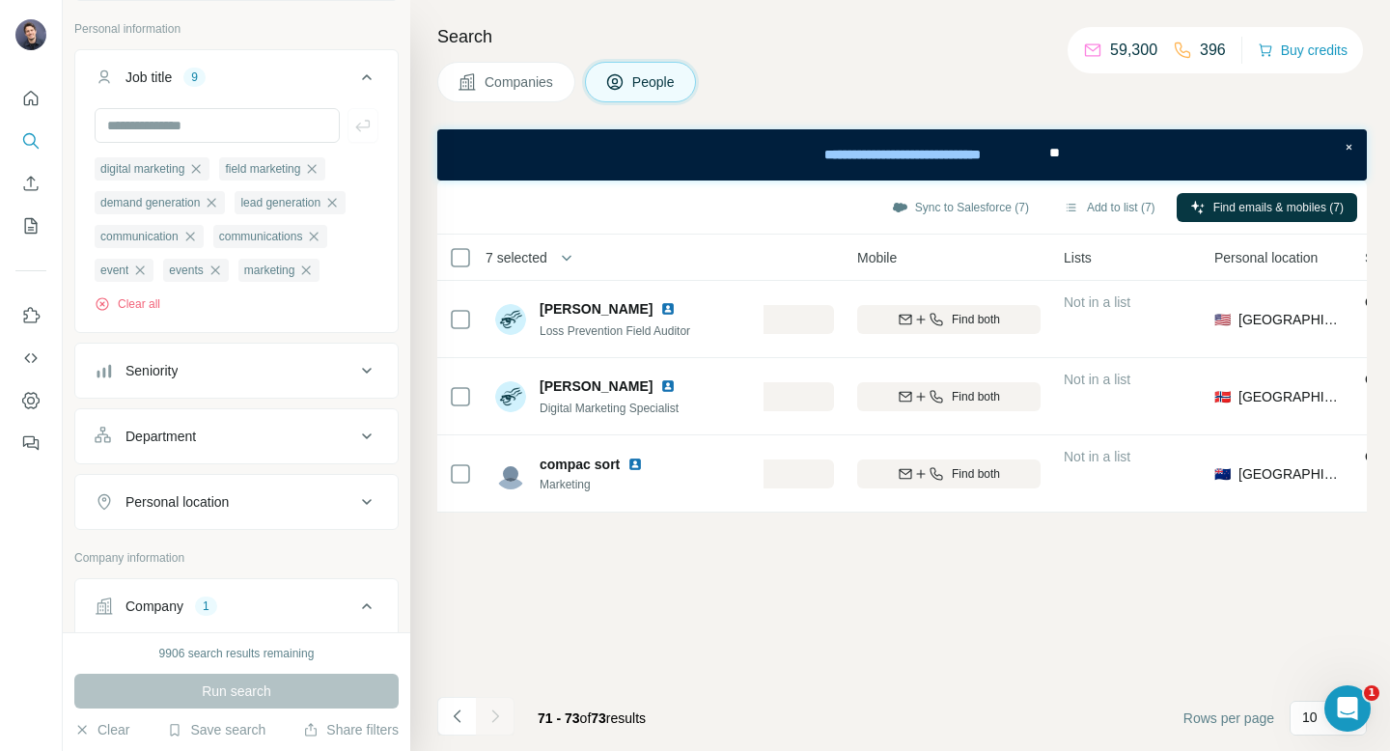
scroll to position [0, 402]
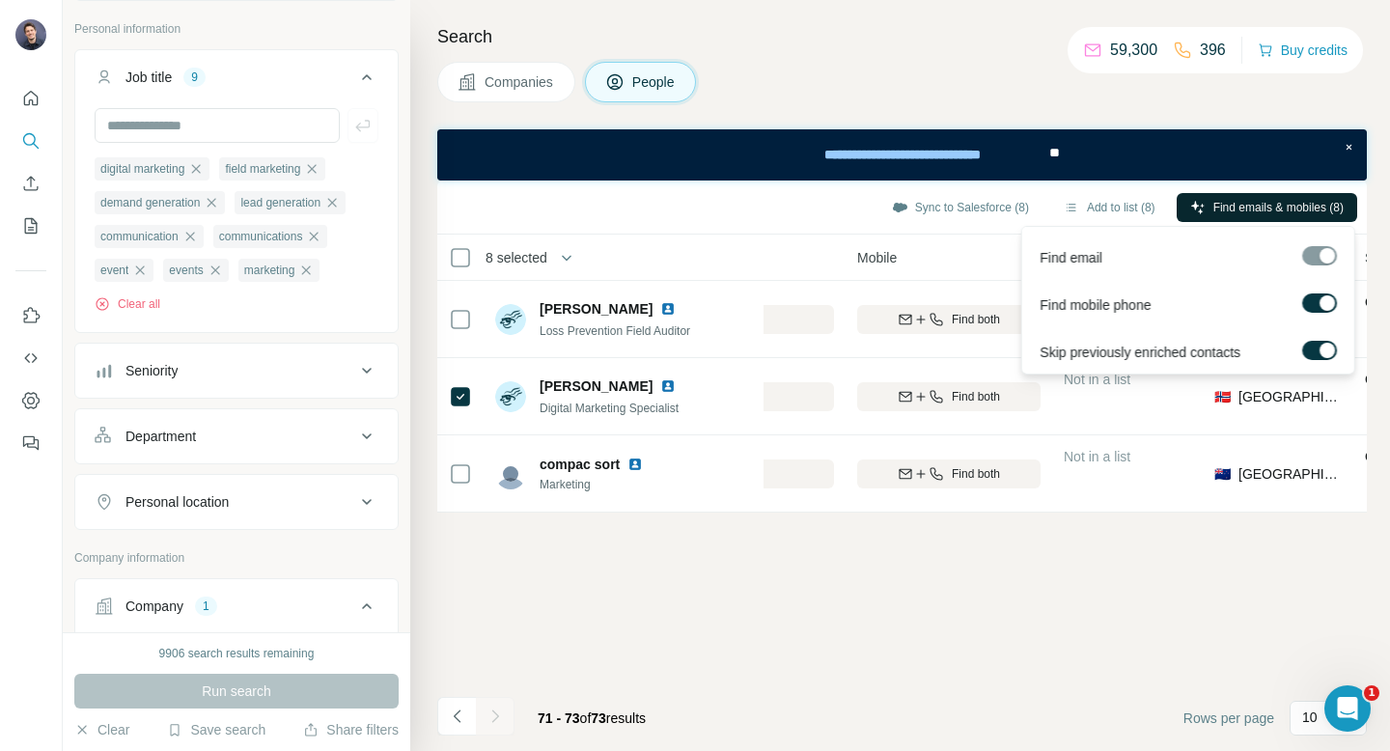
click at [1247, 197] on button "Find emails & mobiles (8)" at bounding box center [1266, 207] width 180 height 29
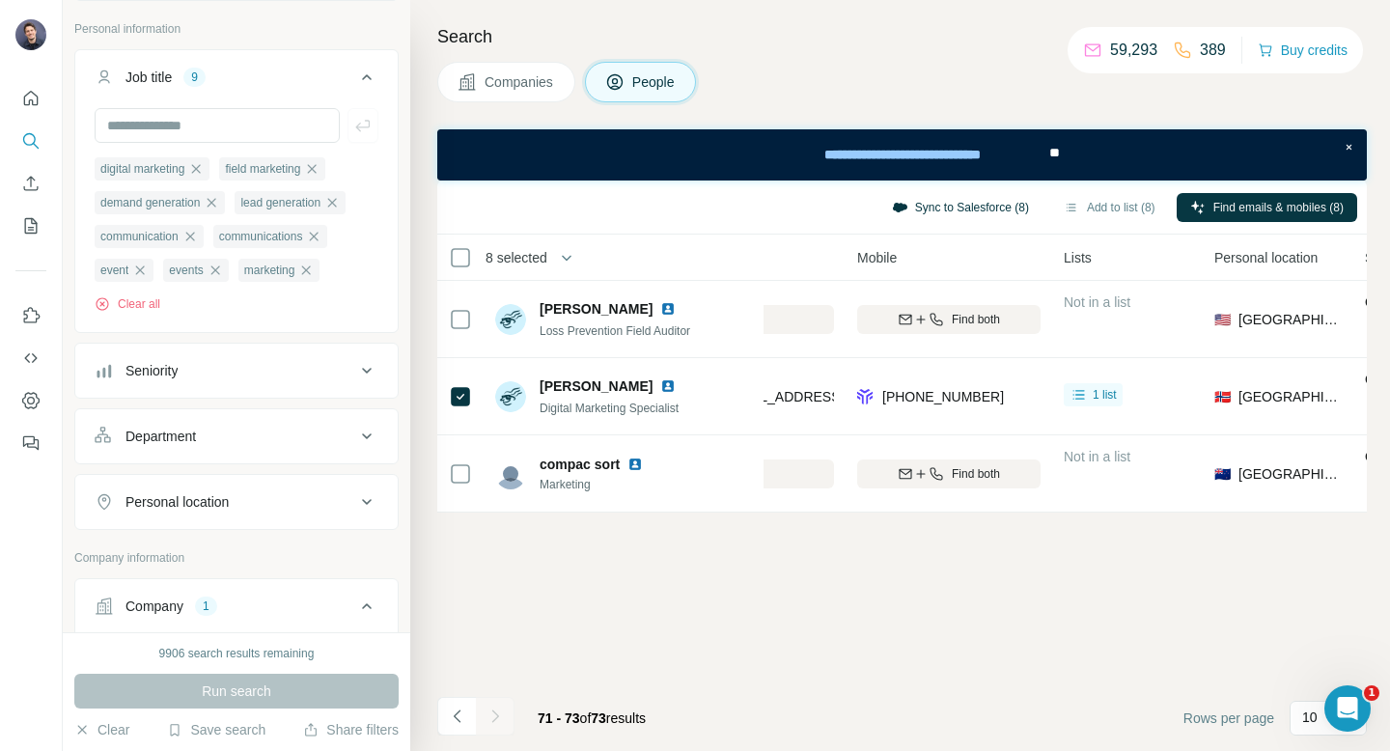
click at [946, 200] on button "Sync to Salesforce (8)" at bounding box center [960, 207] width 164 height 29
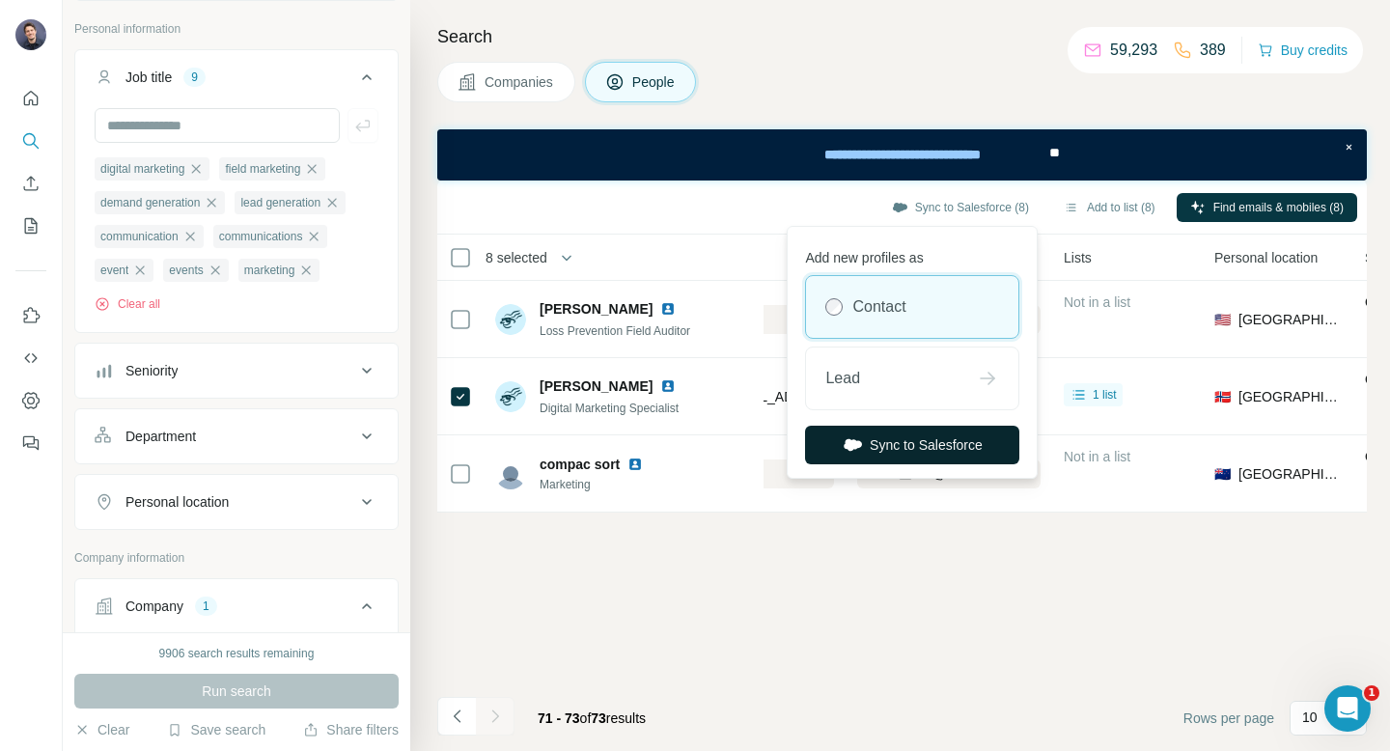
click at [898, 453] on button "Sync to Salesforce" at bounding box center [912, 445] width 214 height 39
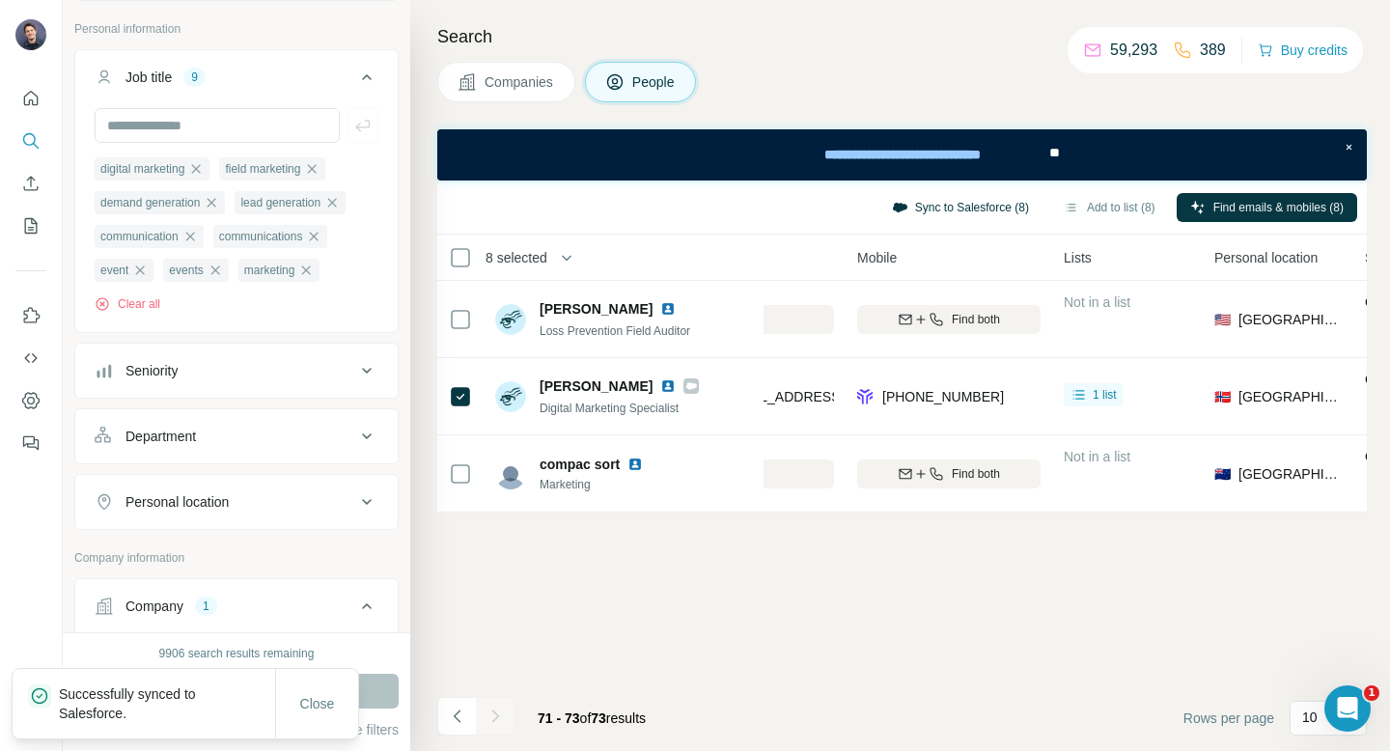
click at [947, 209] on button "Sync to Salesforce (8)" at bounding box center [960, 207] width 164 height 29
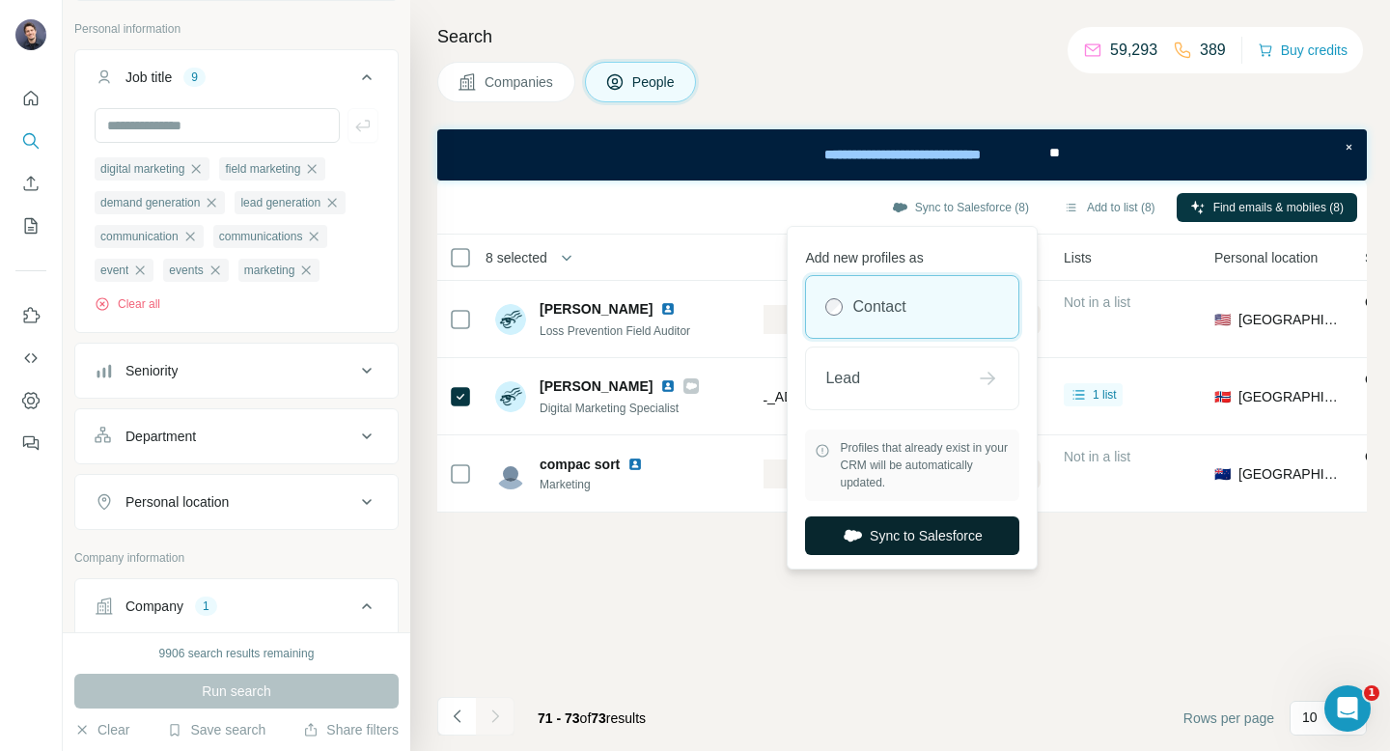
click at [877, 544] on button "Sync to Salesforce" at bounding box center [912, 535] width 214 height 39
